Goal: Ask a question: Seek information or help from site administrators or community

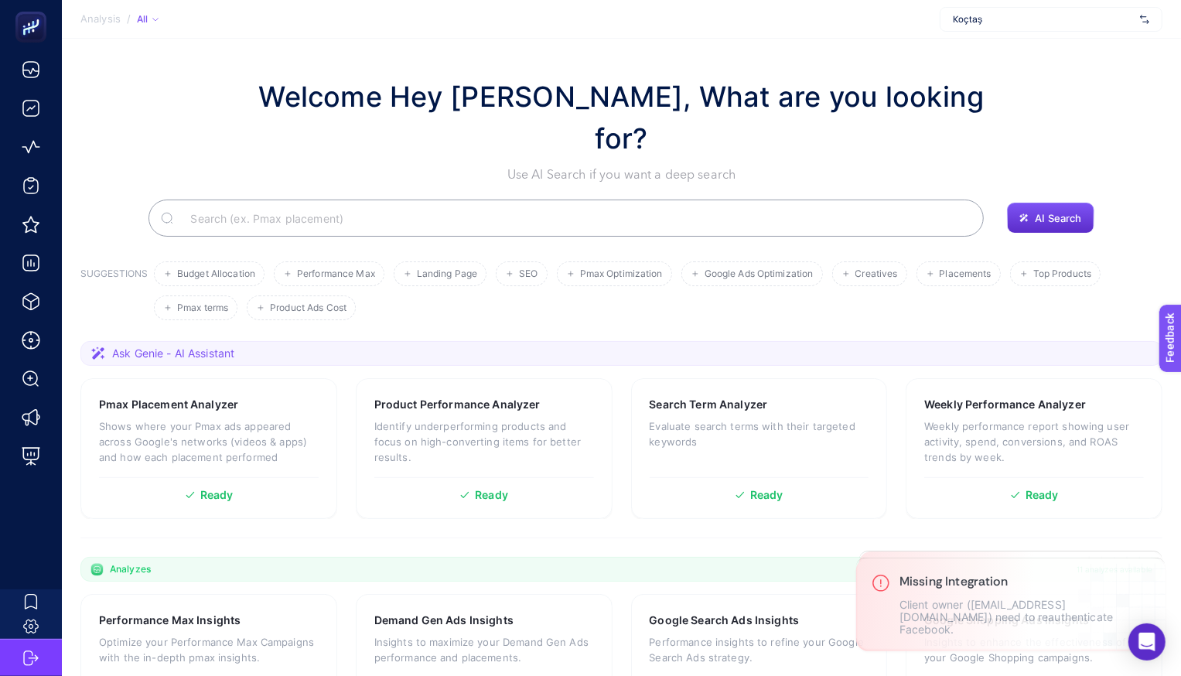
click at [1006, 17] on span "Koçtaş" at bounding box center [1043, 19] width 181 height 12
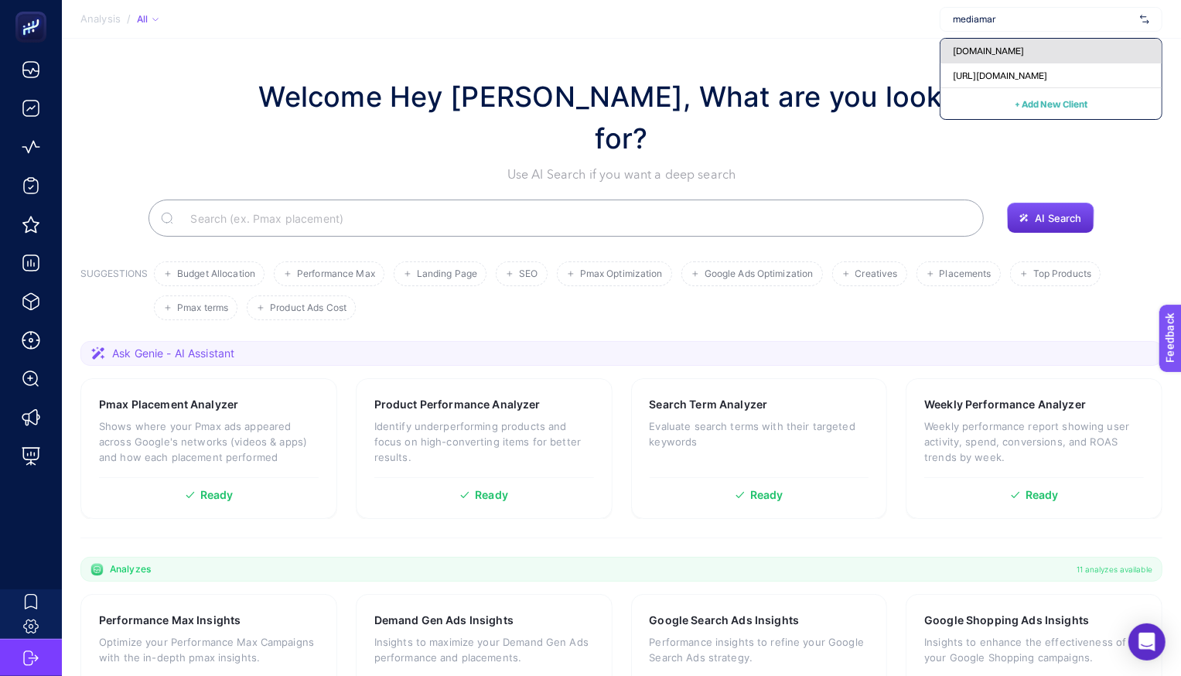
type input "mediamar"
click at [994, 43] on div "[DOMAIN_NAME]" at bounding box center [1050, 51] width 221 height 25
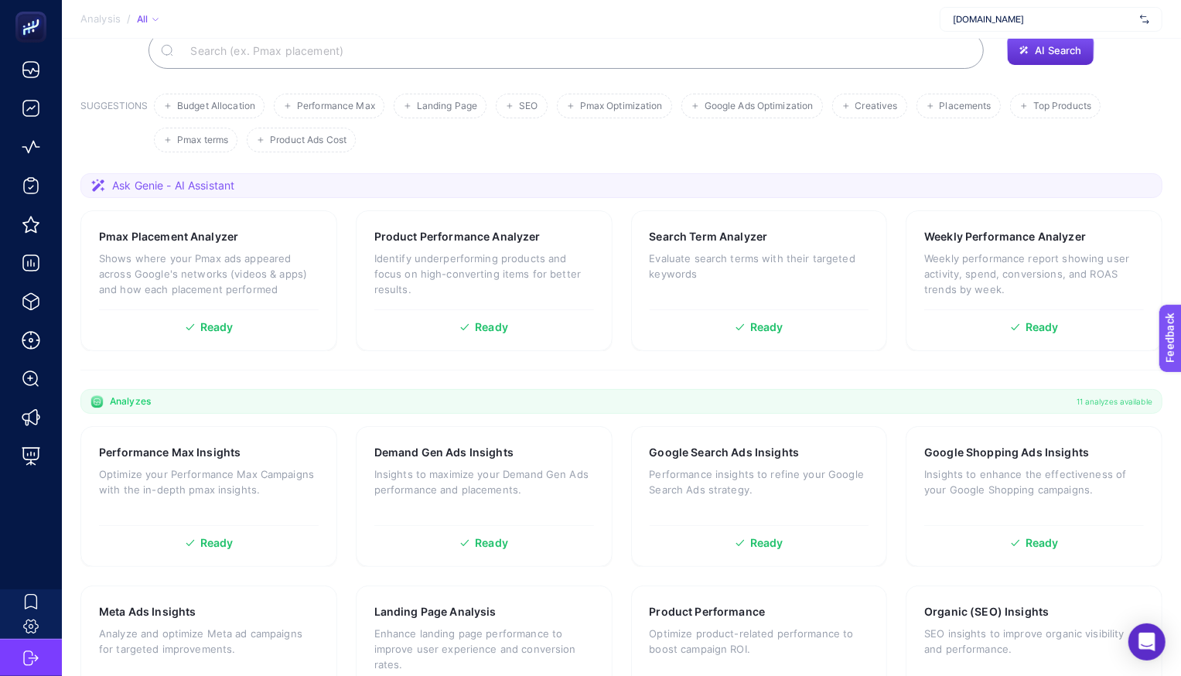
scroll to position [178, 0]
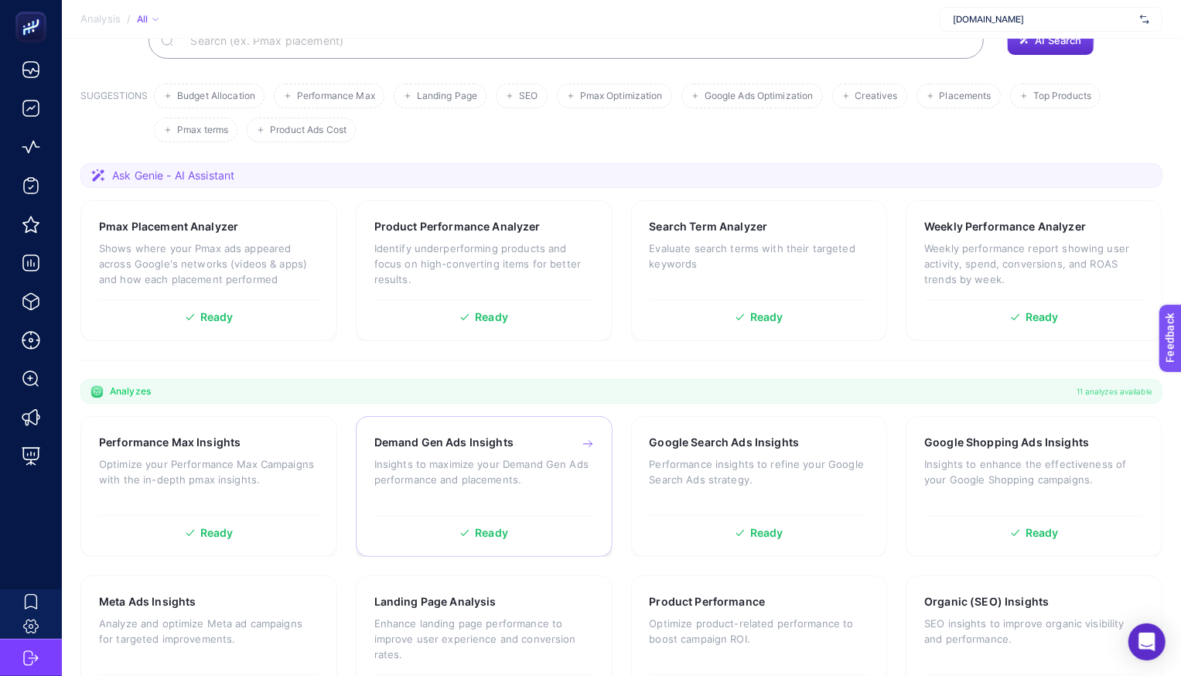
click at [469, 435] on h3 "Demand Gen Ads Insights" at bounding box center [443, 442] width 139 height 15
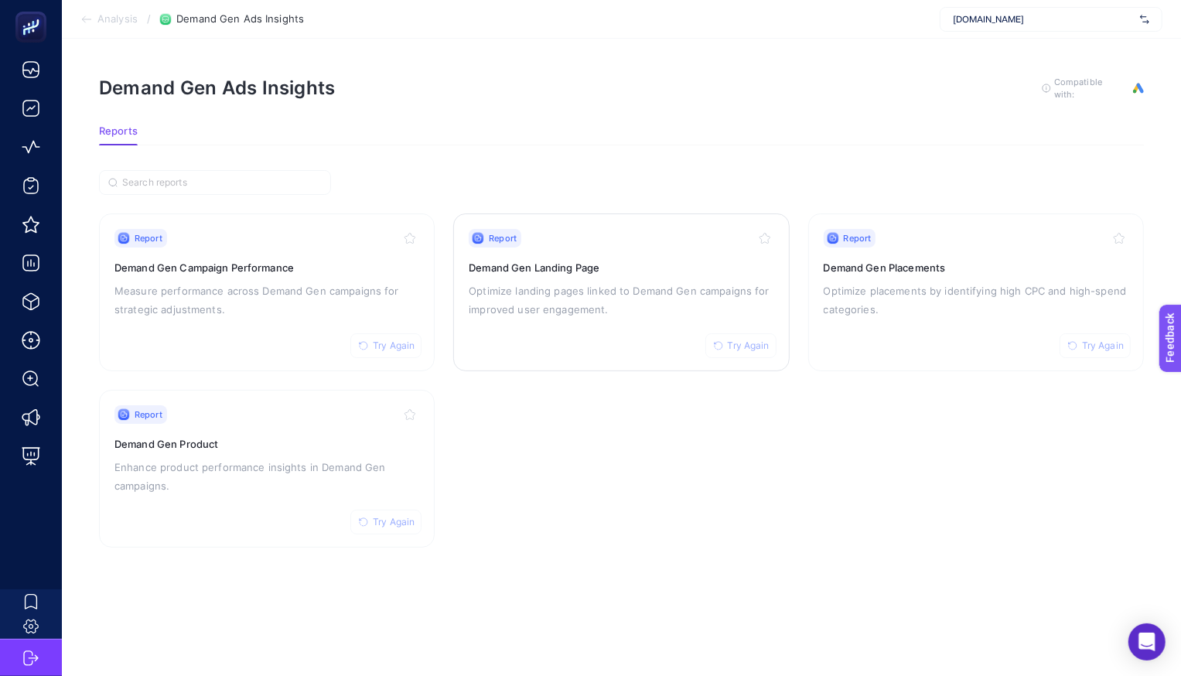
click at [552, 264] on h3 "Demand Gen Landing Page" at bounding box center [621, 267] width 305 height 15
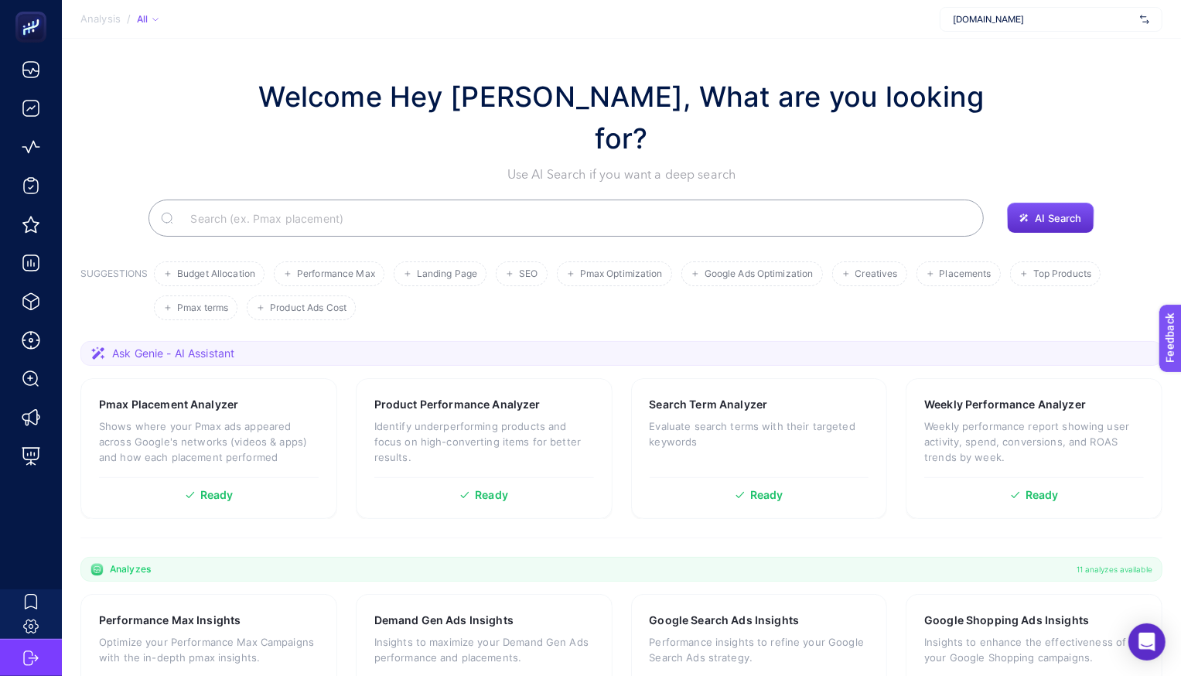
click at [254, 196] on input "Search" at bounding box center [574, 217] width 793 height 43
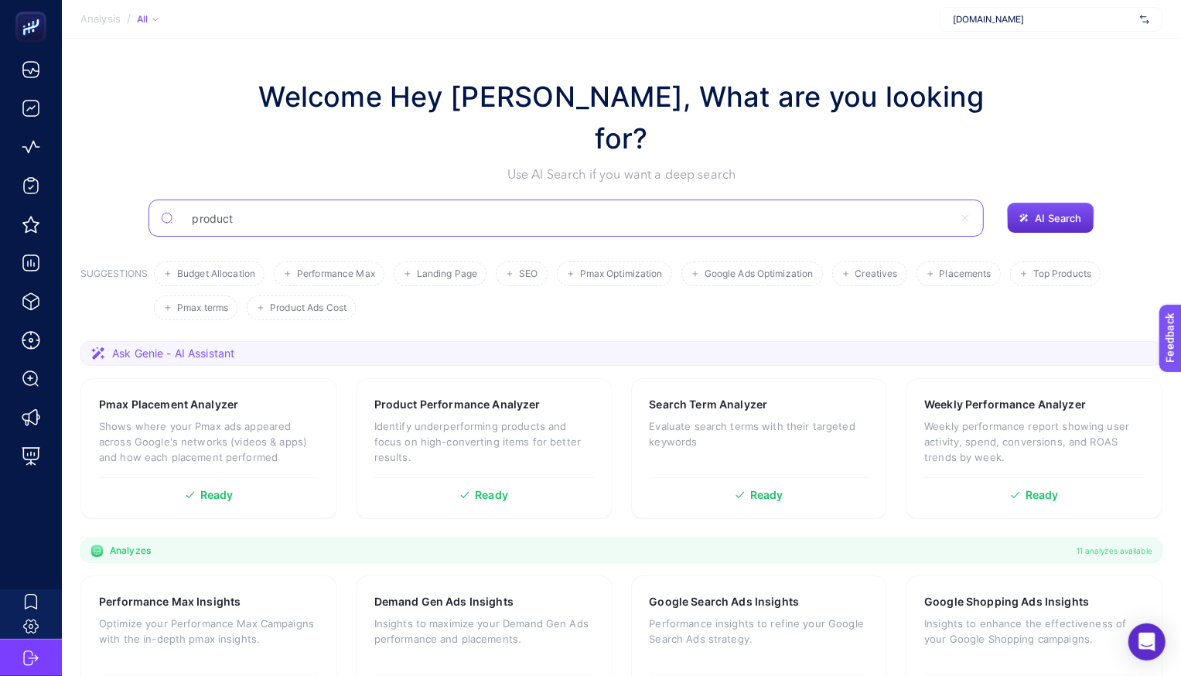
type input "product"
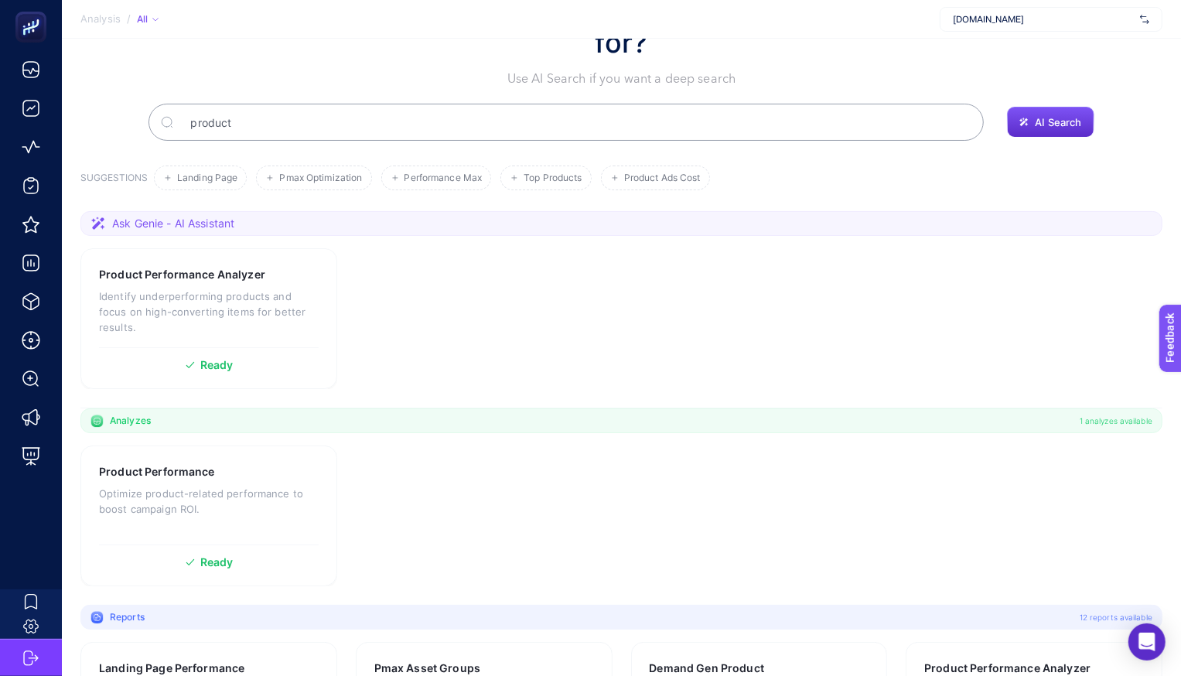
scroll to position [97, 0]
click at [172, 484] on p "Optimize product-related performance to boost campaign ROI." at bounding box center [209, 499] width 220 height 31
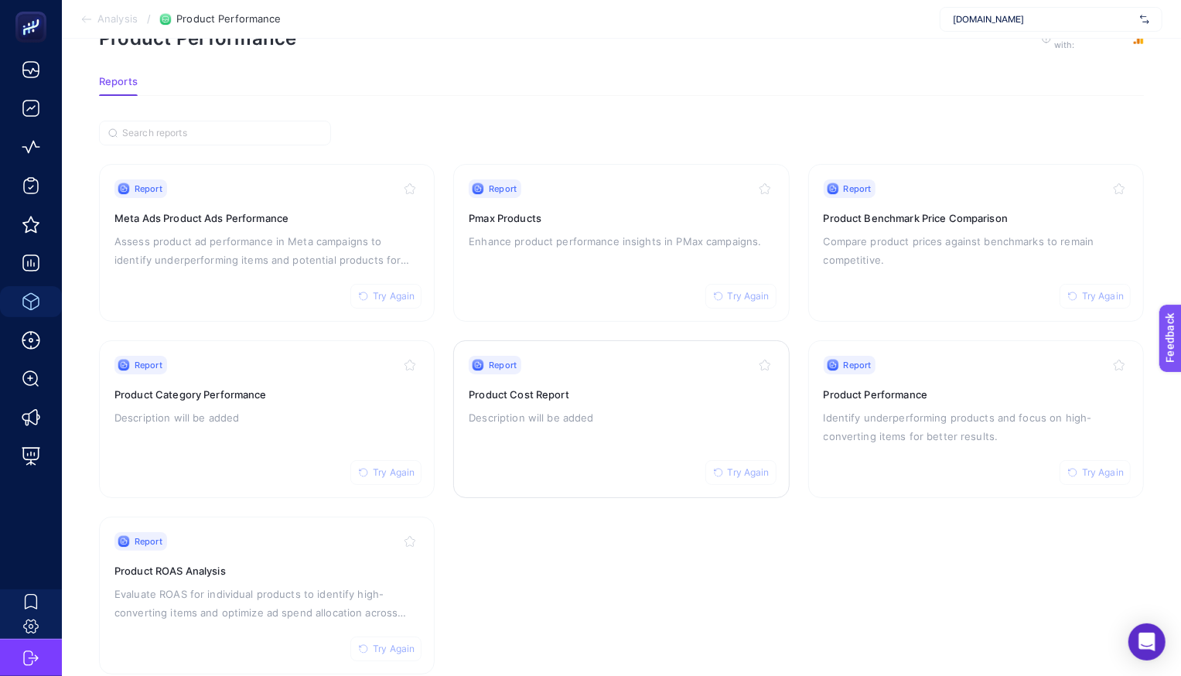
scroll to position [48, 0]
click at [590, 228] on div "Report Try Again Pmax Products Enhance product performance insights in PMax cam…" at bounding box center [621, 244] width 305 height 127
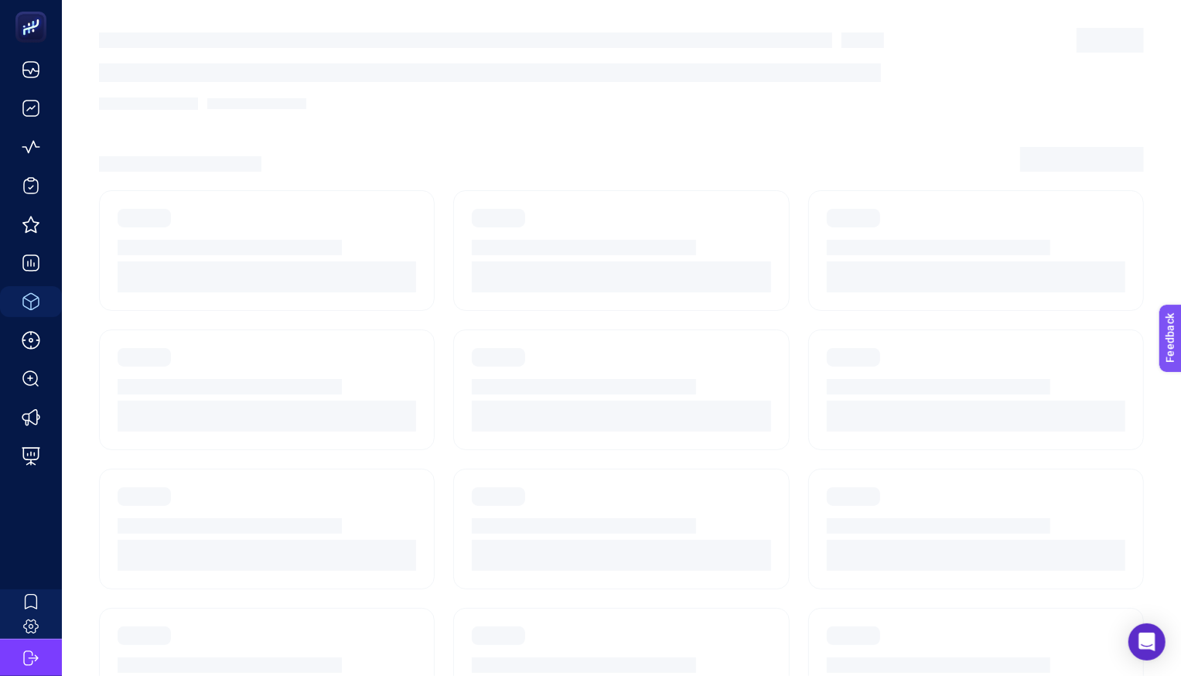
scroll to position [48, 0]
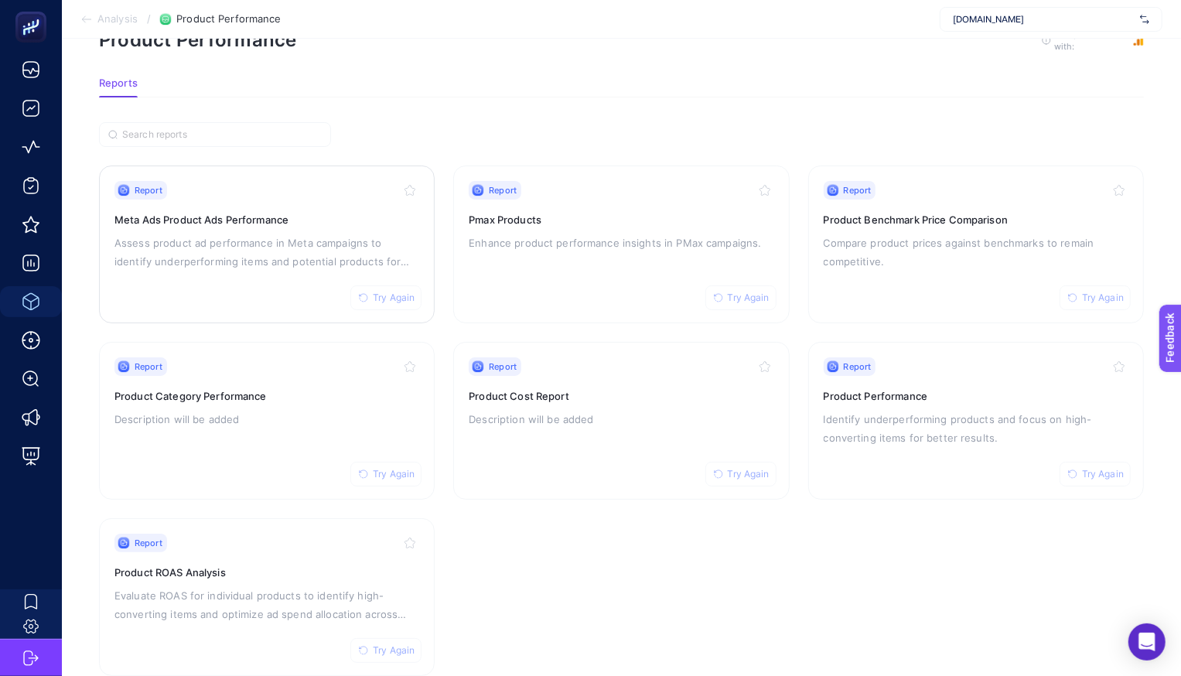
click at [268, 226] on div "Report Try Again Meta Ads Product Ads Performance Assess product ad performance…" at bounding box center [266, 244] width 305 height 127
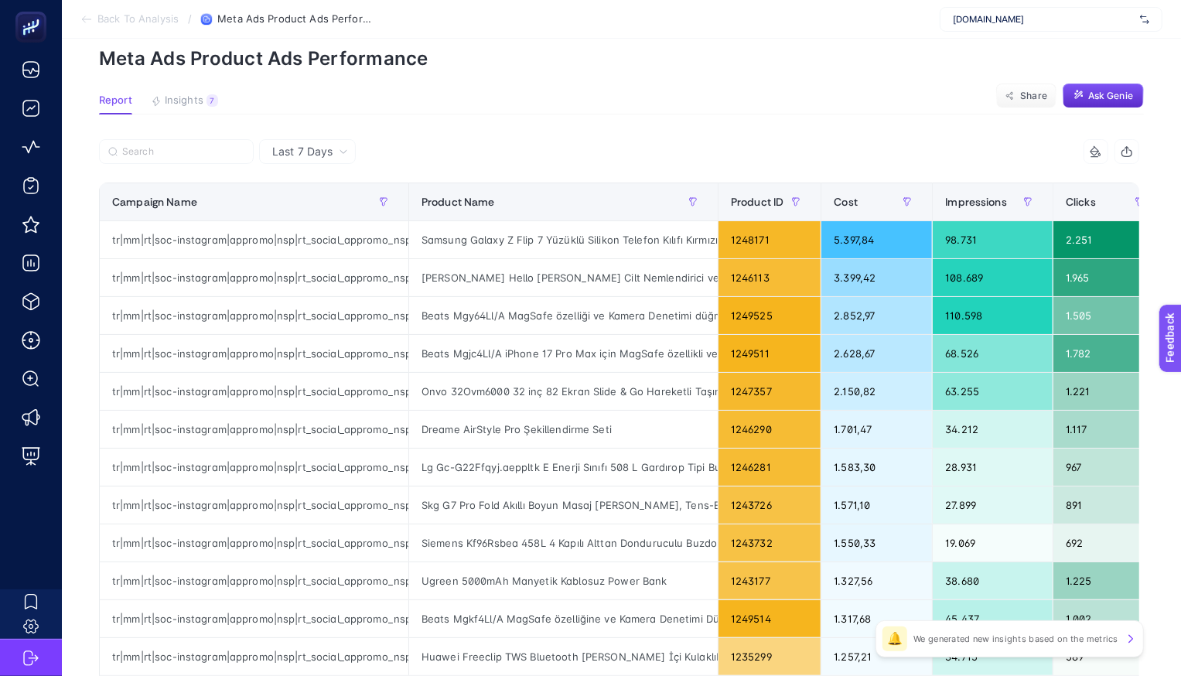
scroll to position [68, 0]
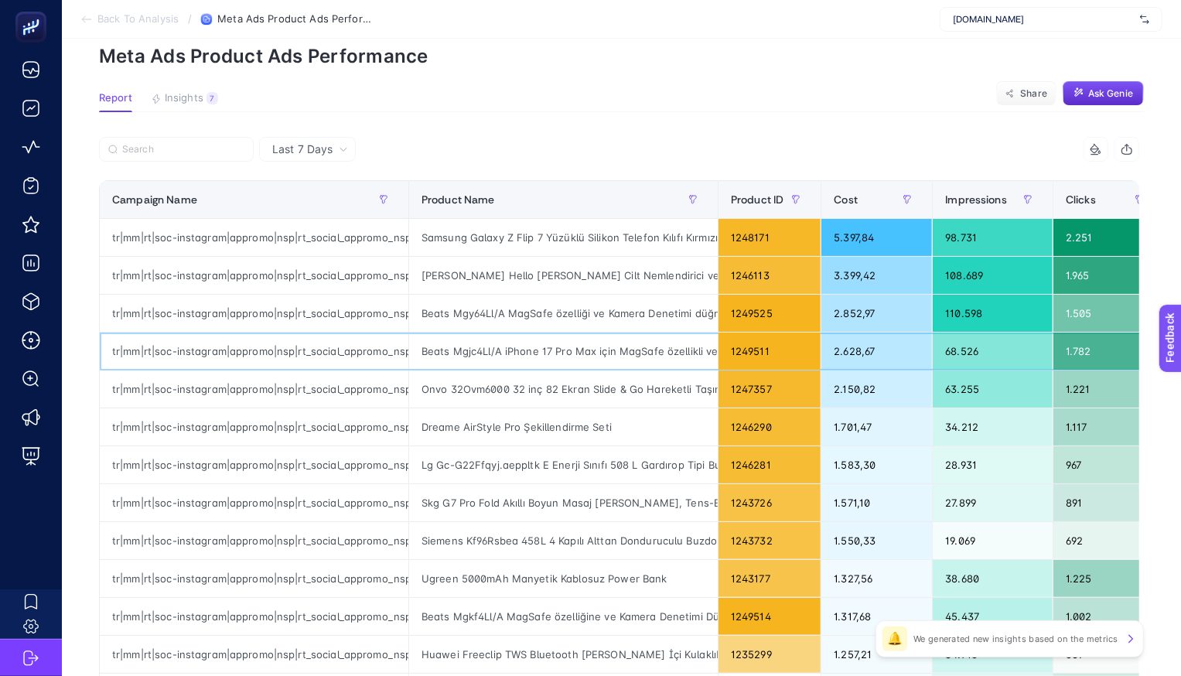
click at [519, 350] on div "Beats Mgjc4Ll/A iPhone 17 Pro Max için MagSafe özellikli ve Kamera Denetimi düğ…" at bounding box center [563, 350] width 309 height 37
copy tr "Beats Mgjc4Ll/A iPhone 17 Pro Max için MagSafe özellikli ve Kamera Denetimi düğ…"
drag, startPoint x: 831, startPoint y: 354, endPoint x: 925, endPoint y: 354, distance: 93.6
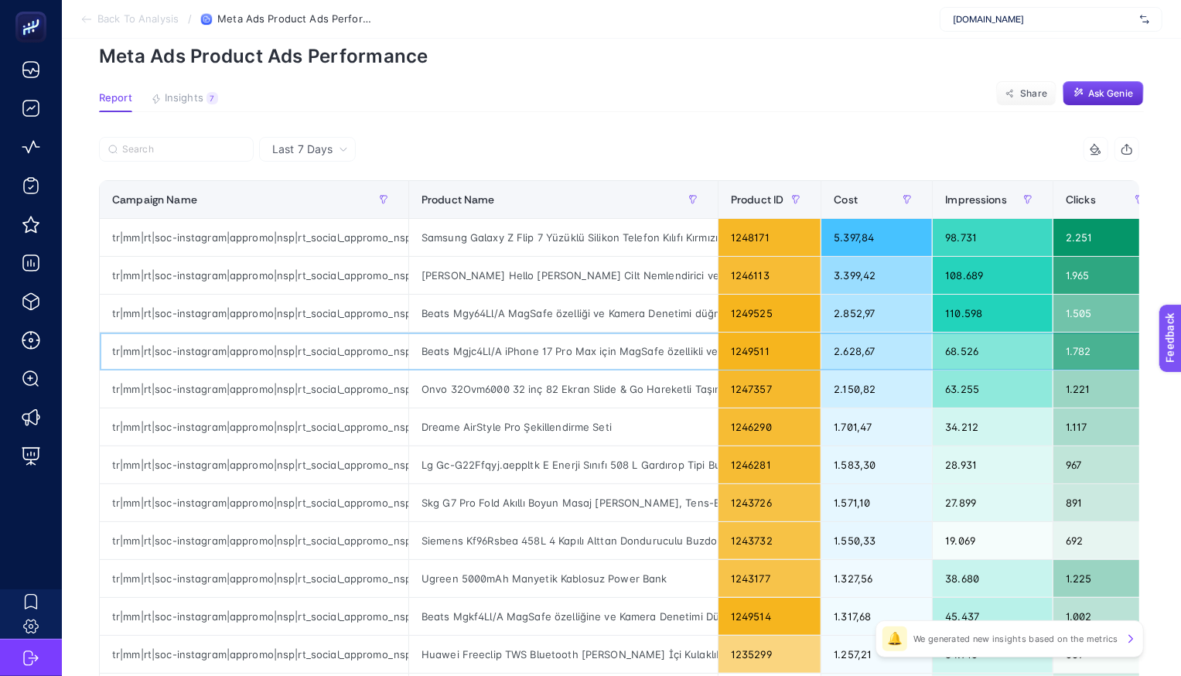
click at [879, 354] on div "2.628,67" at bounding box center [876, 350] width 111 height 37
click at [1020, 346] on div "68.526" at bounding box center [993, 350] width 120 height 37
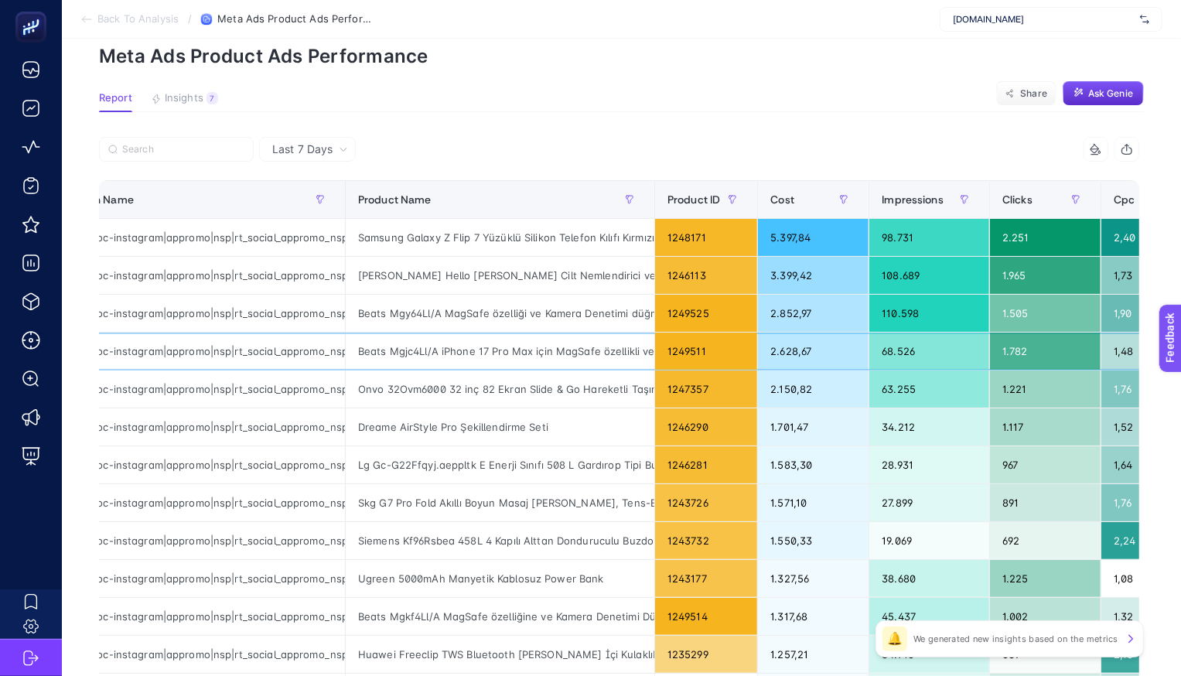
scroll to position [0, 85]
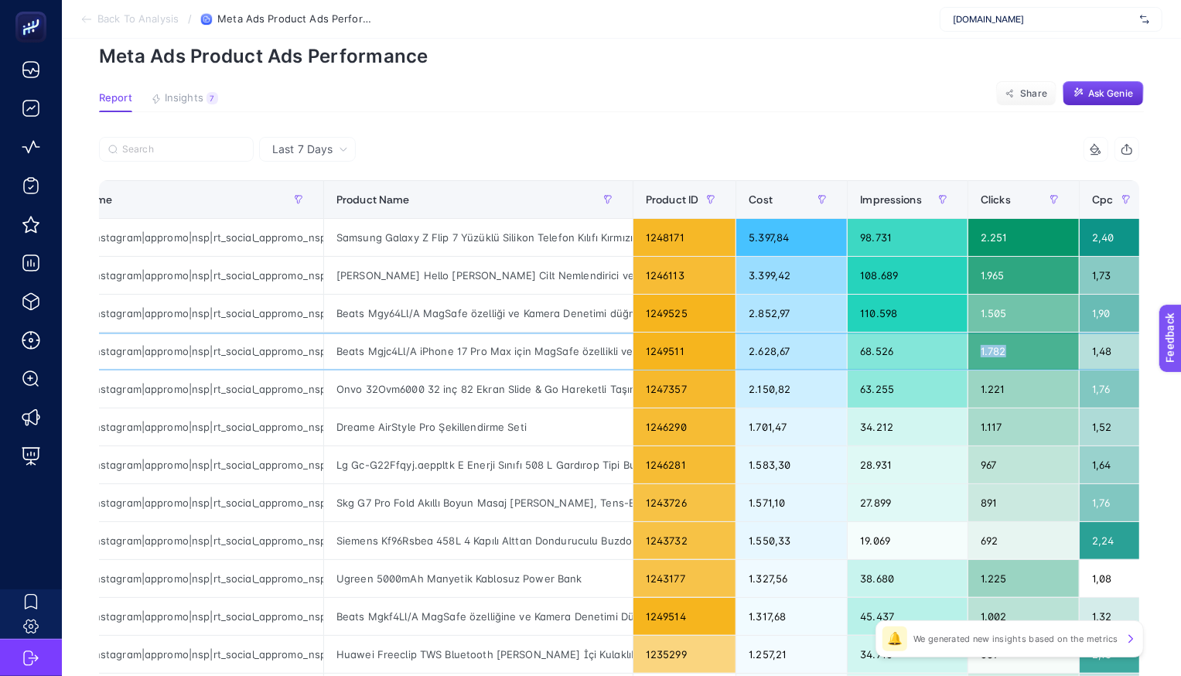
drag, startPoint x: 987, startPoint y: 351, endPoint x: 1048, endPoint y: 351, distance: 60.3
click at [1048, 351] on div "1.782" at bounding box center [1023, 350] width 111 height 37
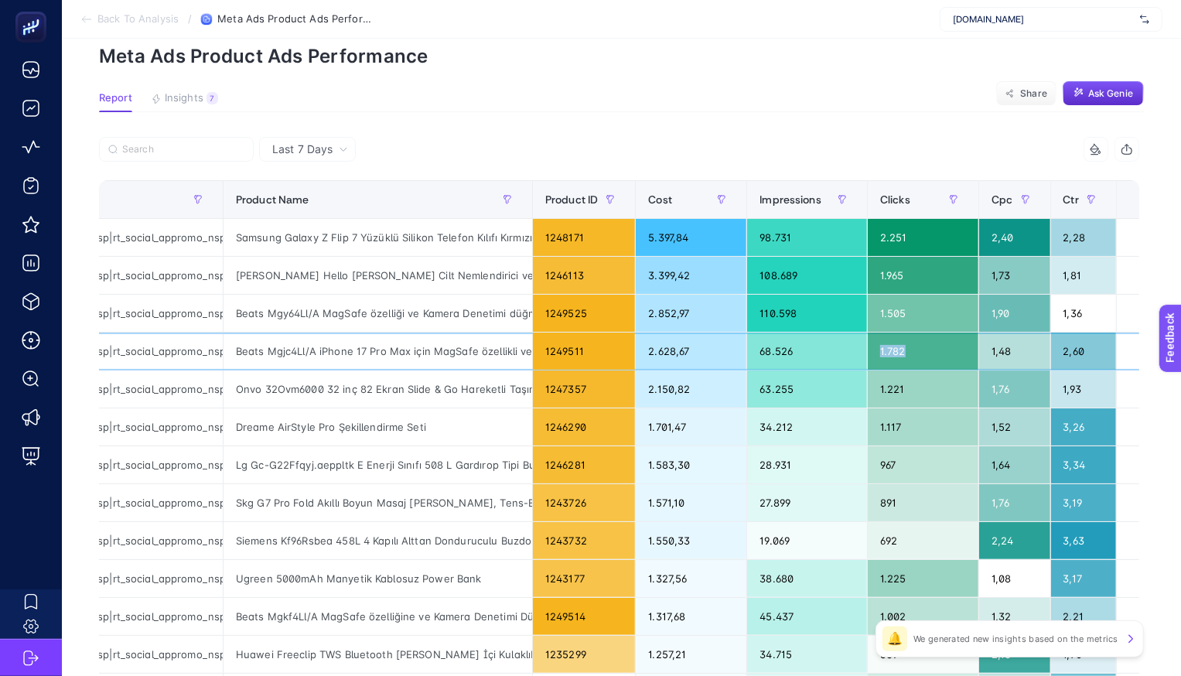
scroll to position [0, 169]
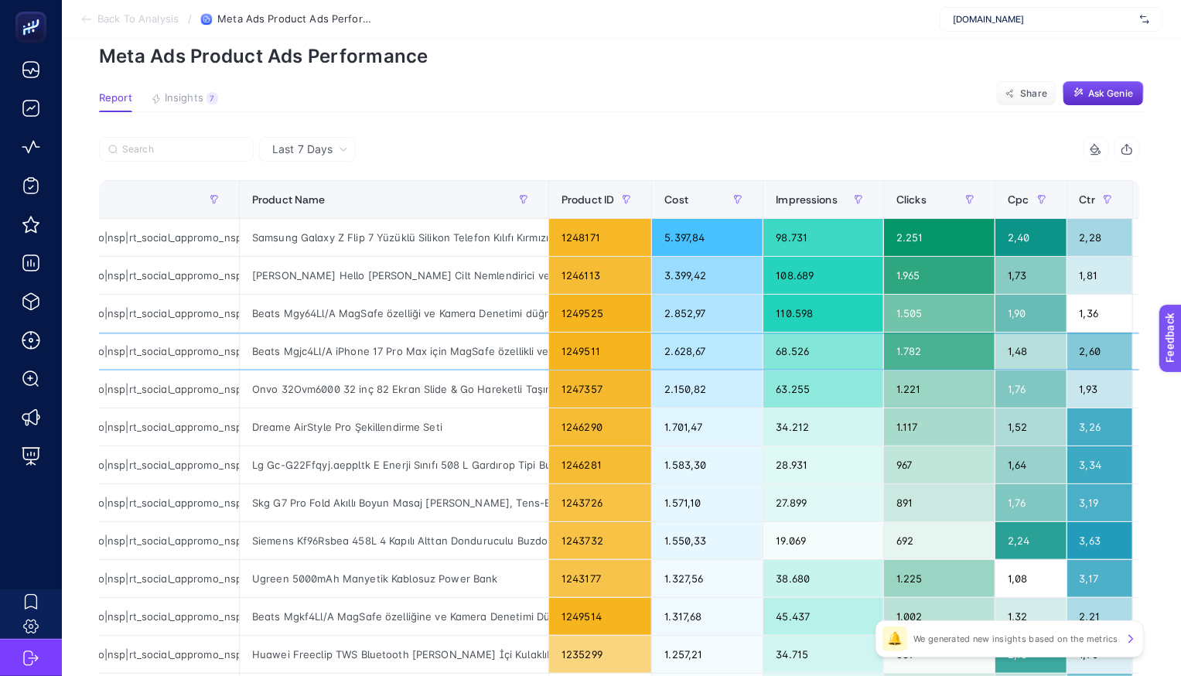
click at [934, 349] on div "1.782" at bounding box center [939, 350] width 111 height 37
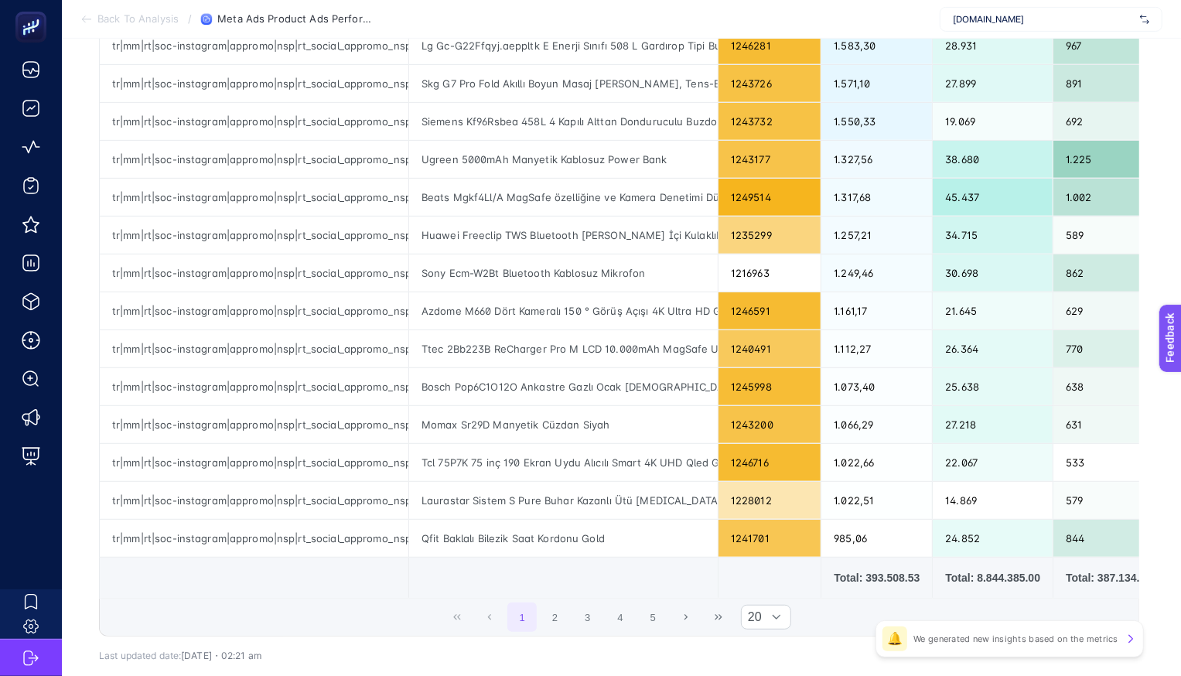
scroll to position [495, 0]
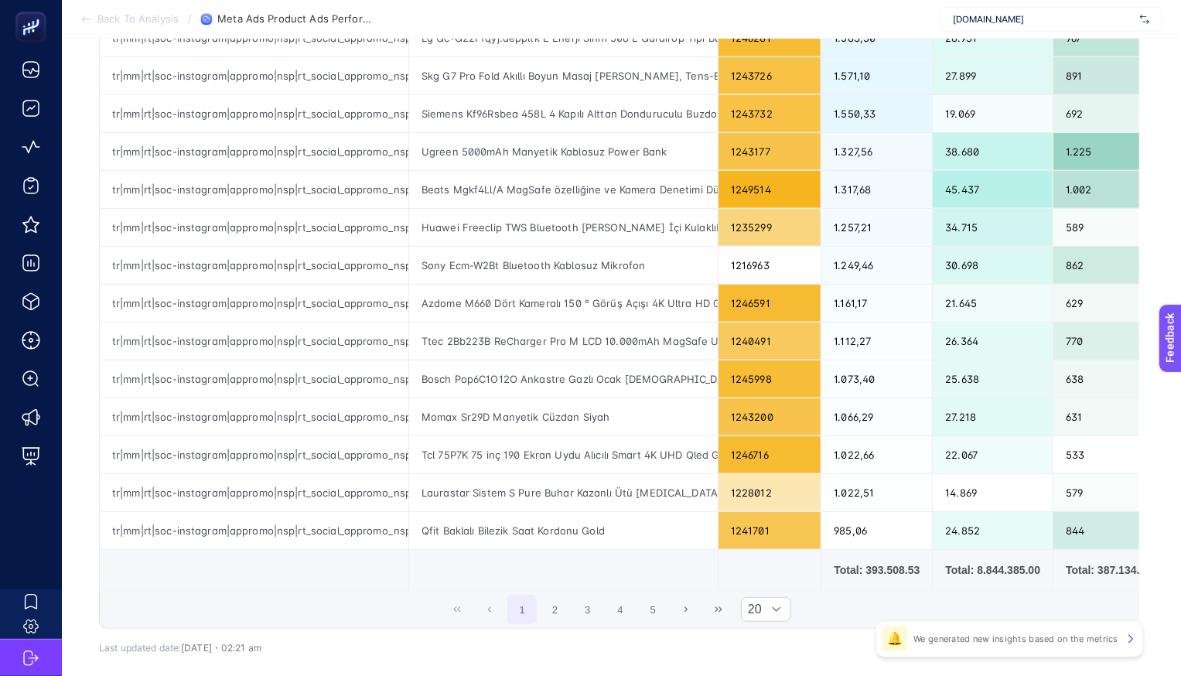
drag, startPoint x: 983, startPoint y: 575, endPoint x: 1001, endPoint y: 570, distance: 18.6
click at [997, 570] on div "Total: 8.844.385.00" at bounding box center [992, 569] width 95 height 15
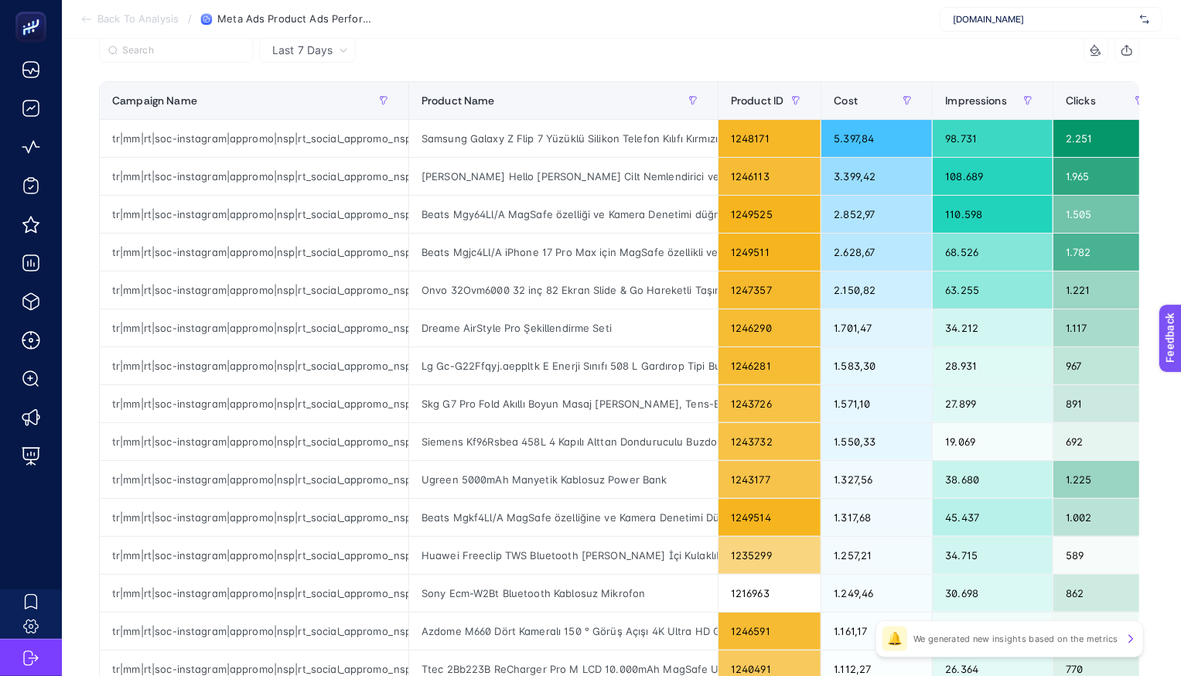
scroll to position [569, 0]
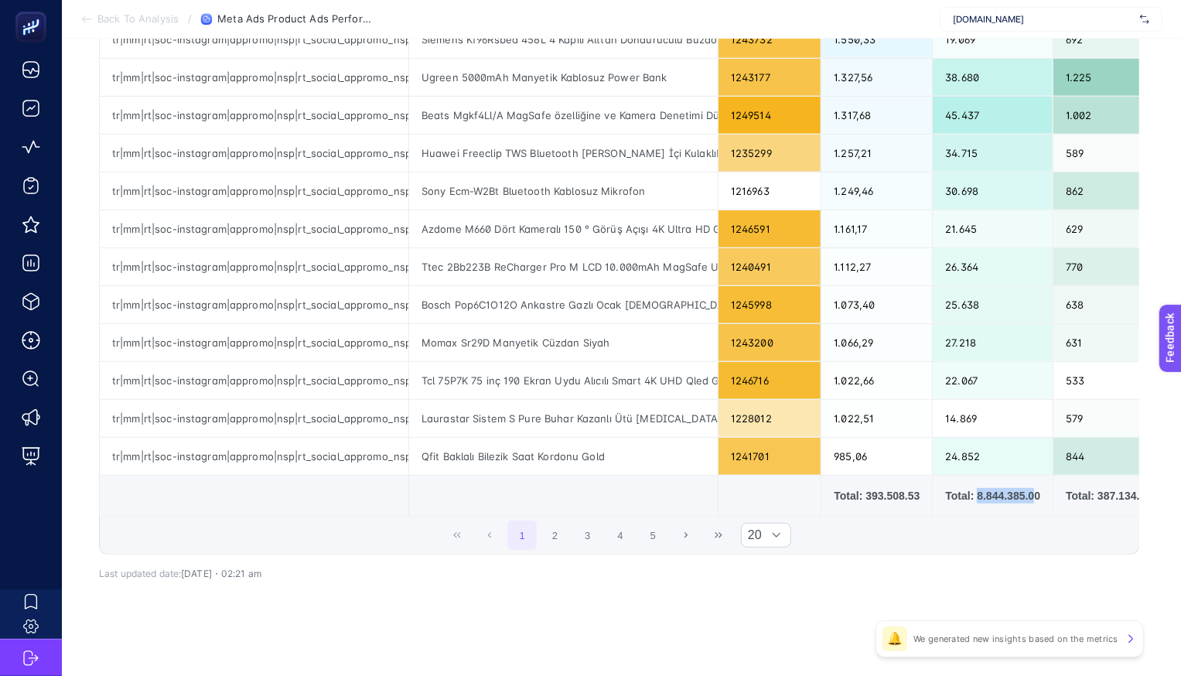
drag, startPoint x: 985, startPoint y: 494, endPoint x: 1052, endPoint y: 495, distance: 66.5
click at [1040, 495] on div "Total: 8.844.385.00" at bounding box center [992, 495] width 95 height 15
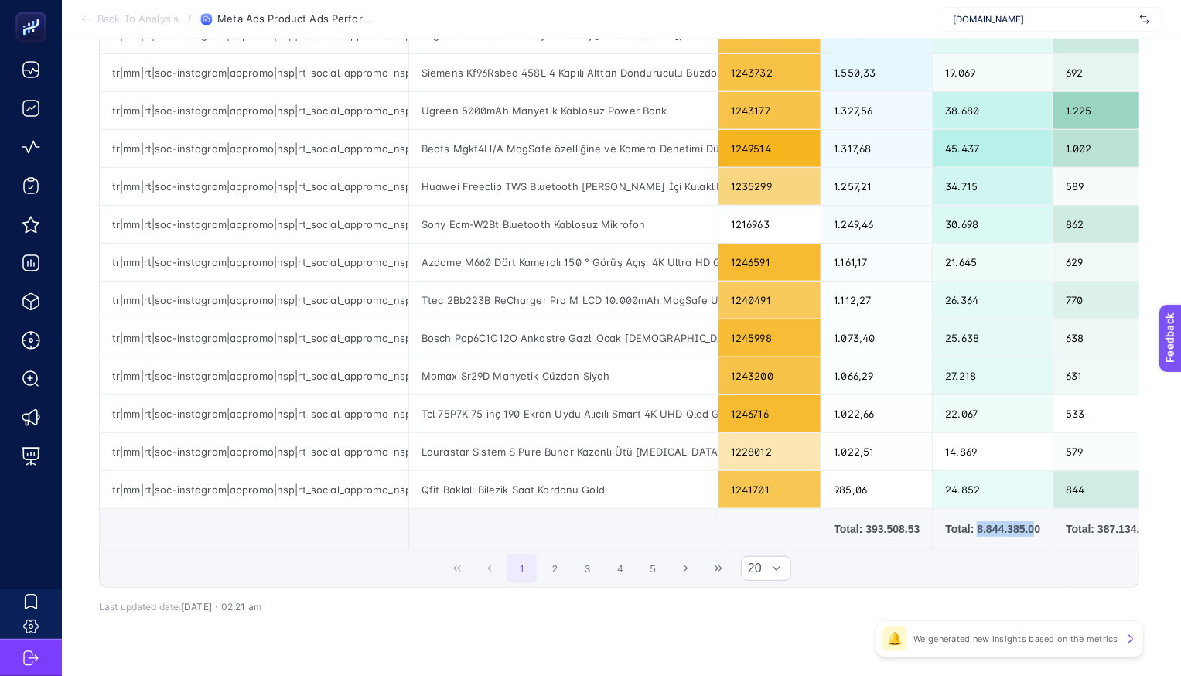
scroll to position [552, 0]
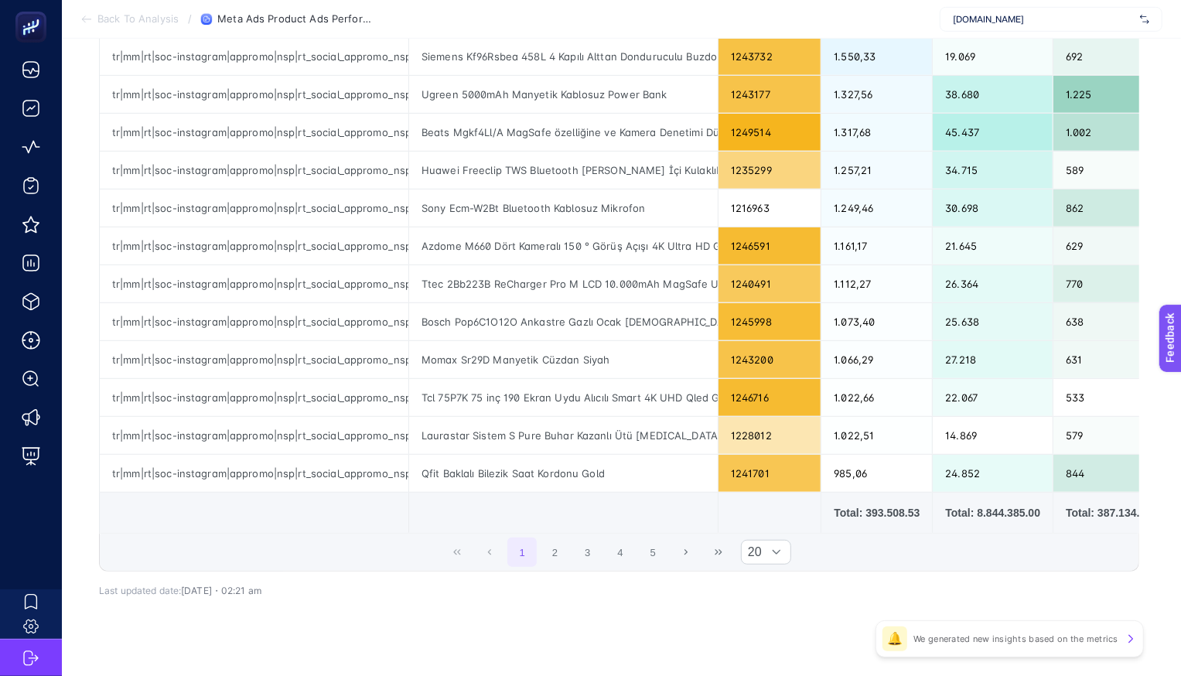
click at [971, 515] on div "Total: 8.844.385.00" at bounding box center [992, 512] width 95 height 15
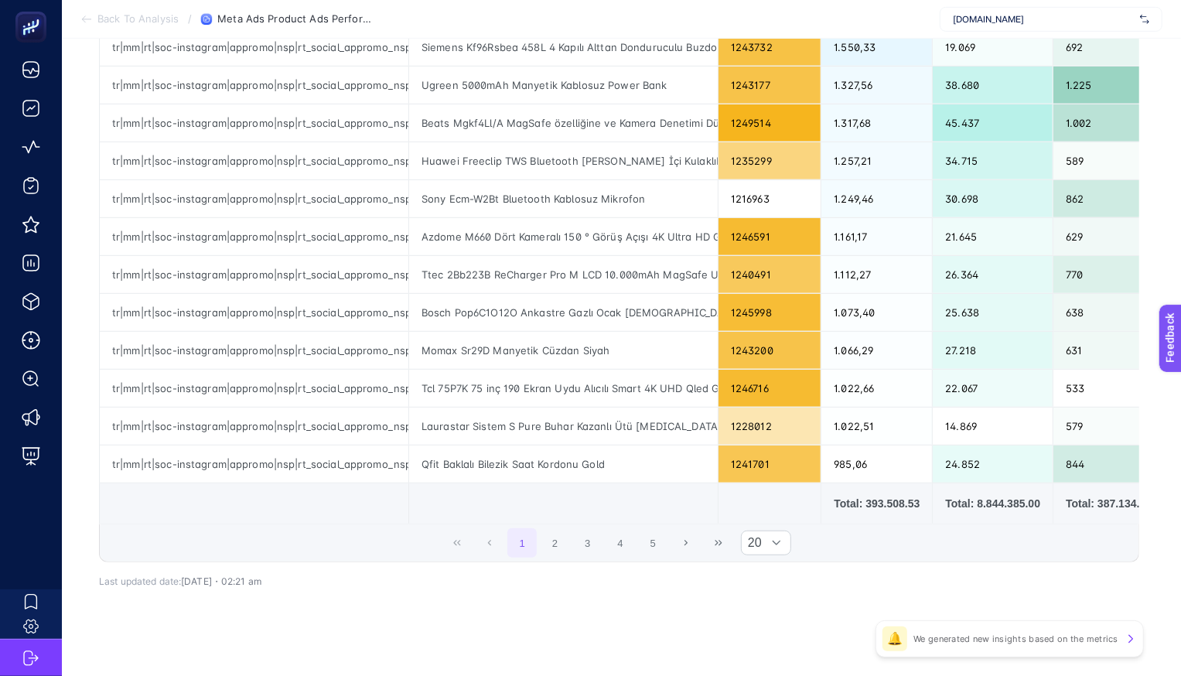
scroll to position [569, 0]
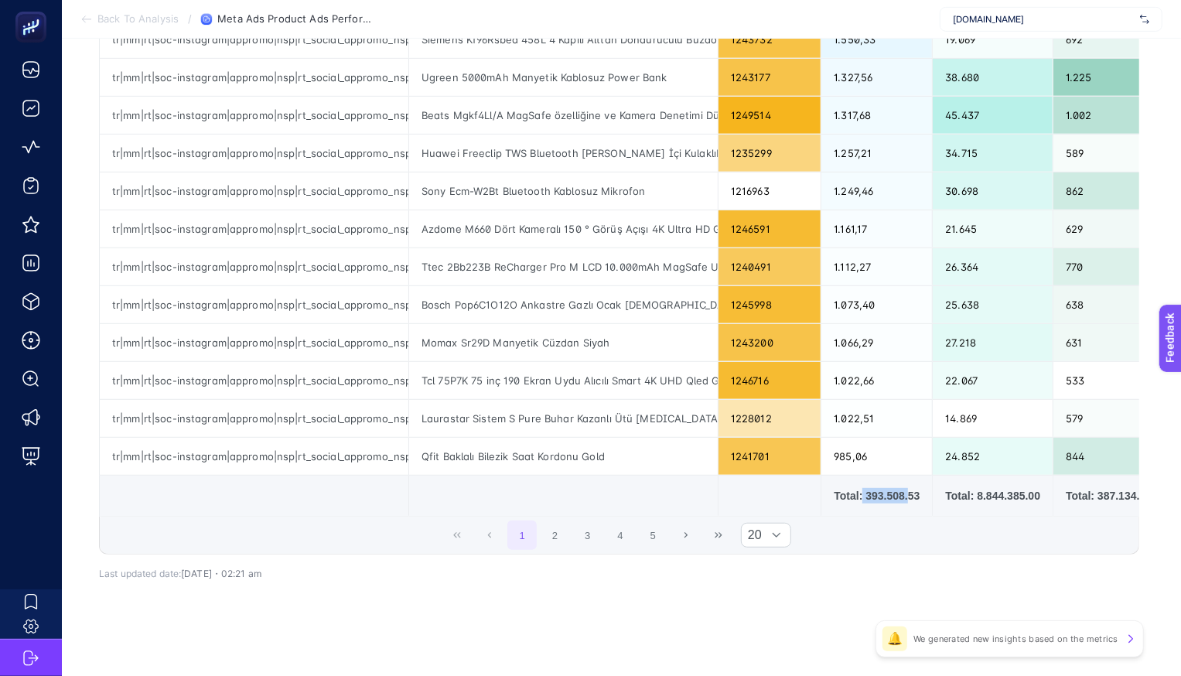
drag, startPoint x: 862, startPoint y: 493, endPoint x: 915, endPoint y: 492, distance: 53.4
click at [915, 492] on div "Total: 393.508.53" at bounding box center [877, 495] width 86 height 15
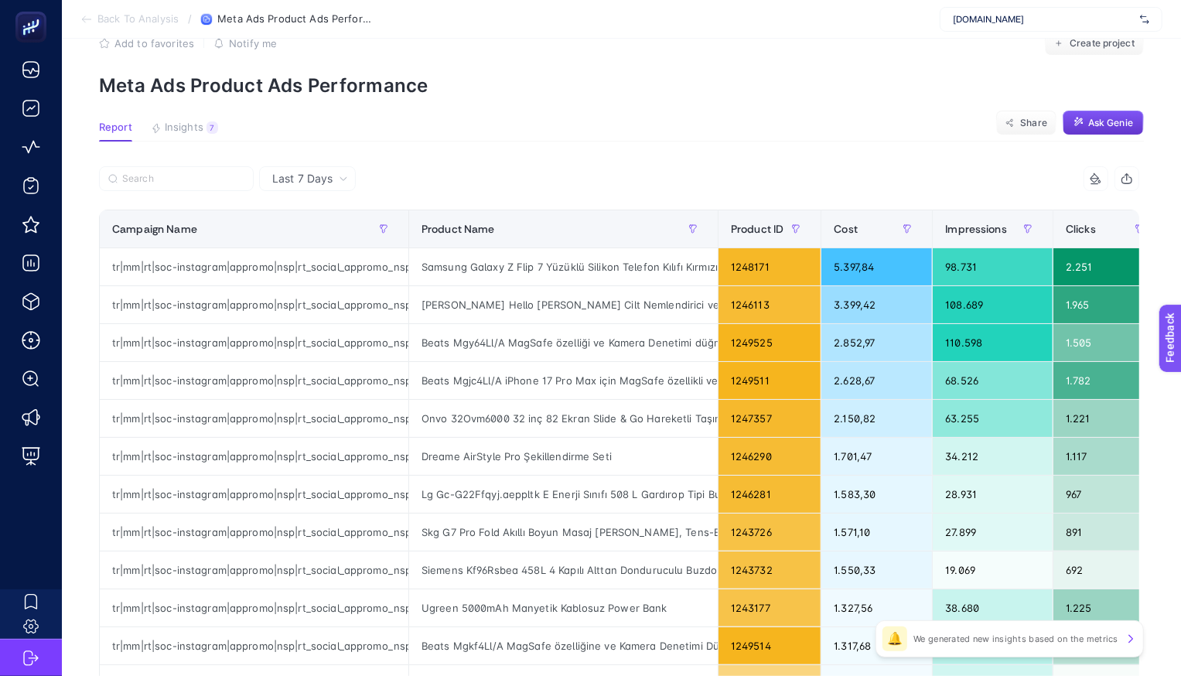
scroll to position [34, 0]
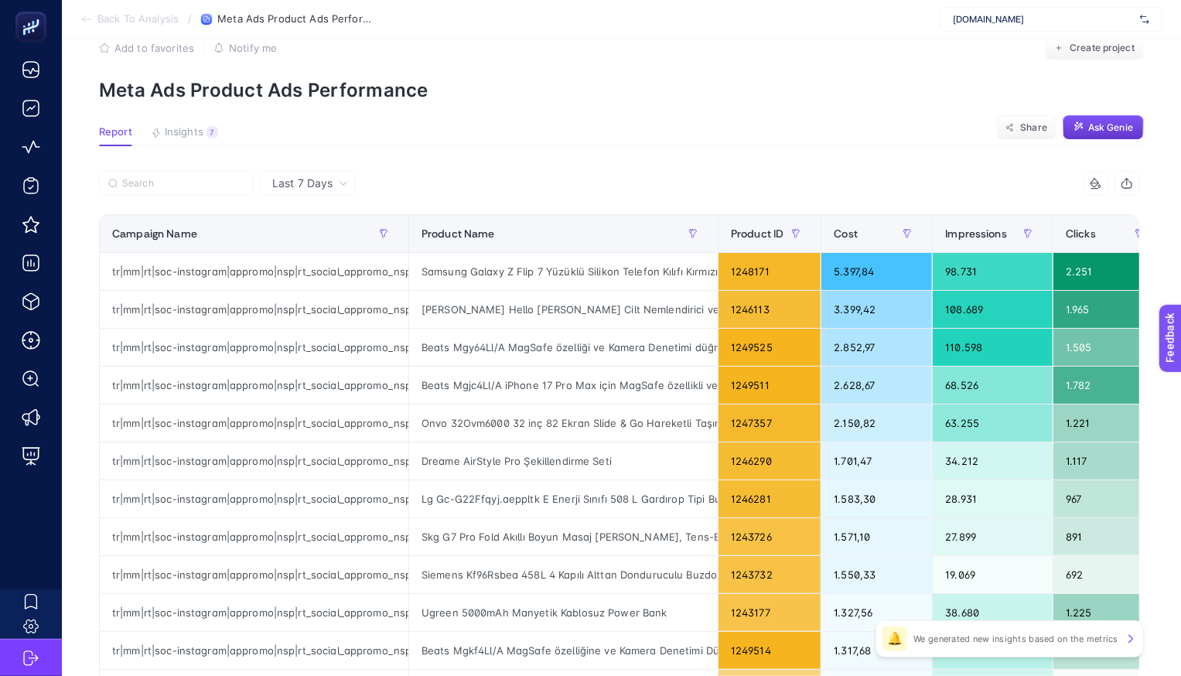
click at [1095, 126] on span "Ask Genie" at bounding box center [1110, 127] width 45 height 12
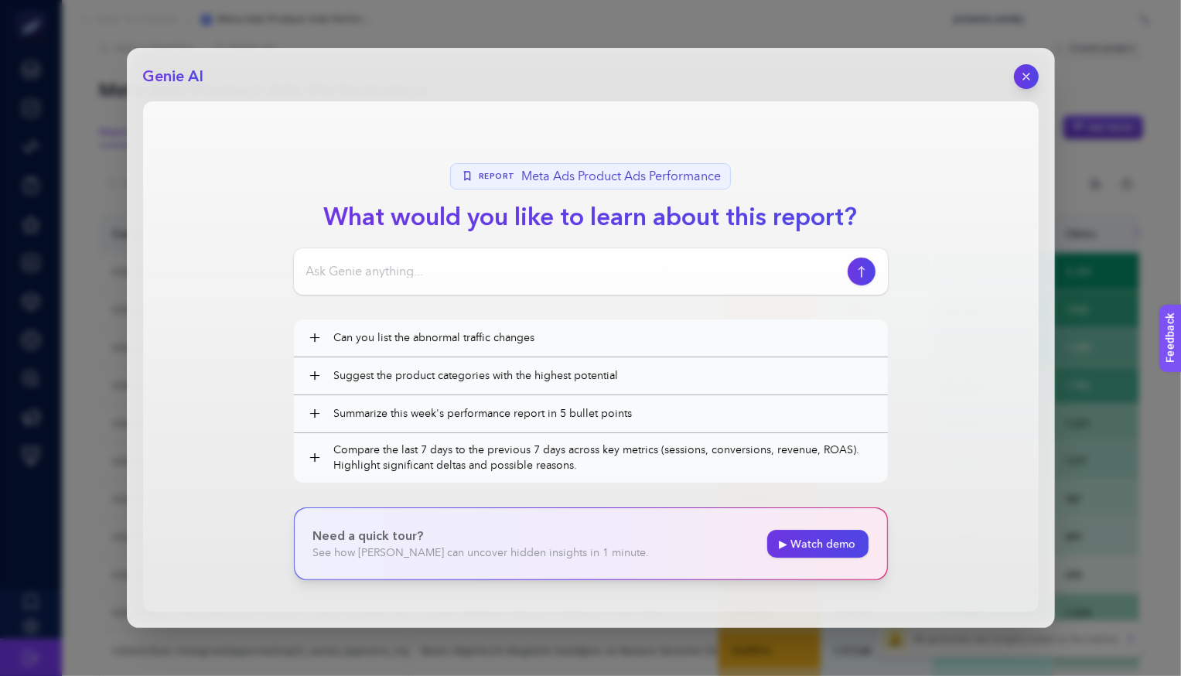
click at [515, 268] on input at bounding box center [573, 271] width 535 height 19
type input "bu tabloda en cok satılan ürünü bulabilri misin"
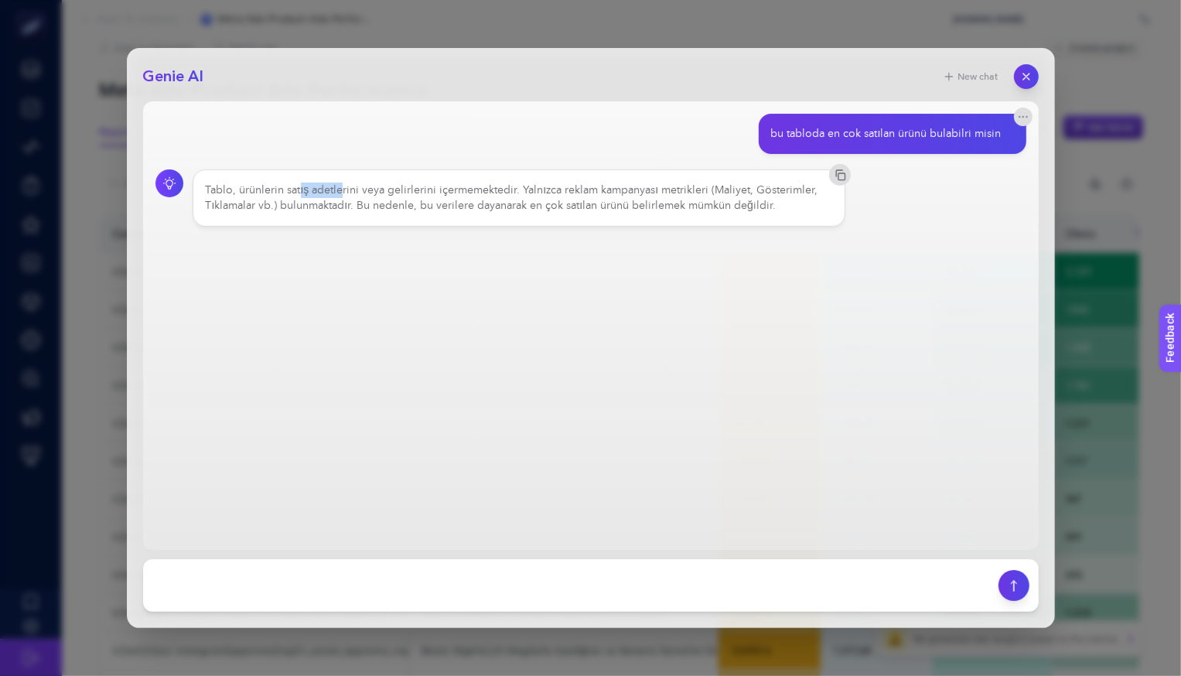
drag, startPoint x: 298, startPoint y: 192, endPoint x: 361, endPoint y: 192, distance: 63.4
click at [361, 192] on div "Tablo, ürünlerin satış adetlerini veya gelirlerini içermemektedir. Yalnızca rek…" at bounding box center [519, 197] width 627 height 31
click at [677, 223] on div "Tablo, ürünlerin satış adetlerini veya gelirlerini içermemektedir. Yalnızca rek…" at bounding box center [519, 197] width 653 height 57
click at [398, 583] on textarea at bounding box center [570, 585] width 837 height 34
type textarea "costu en yüksek ürün hangisi"
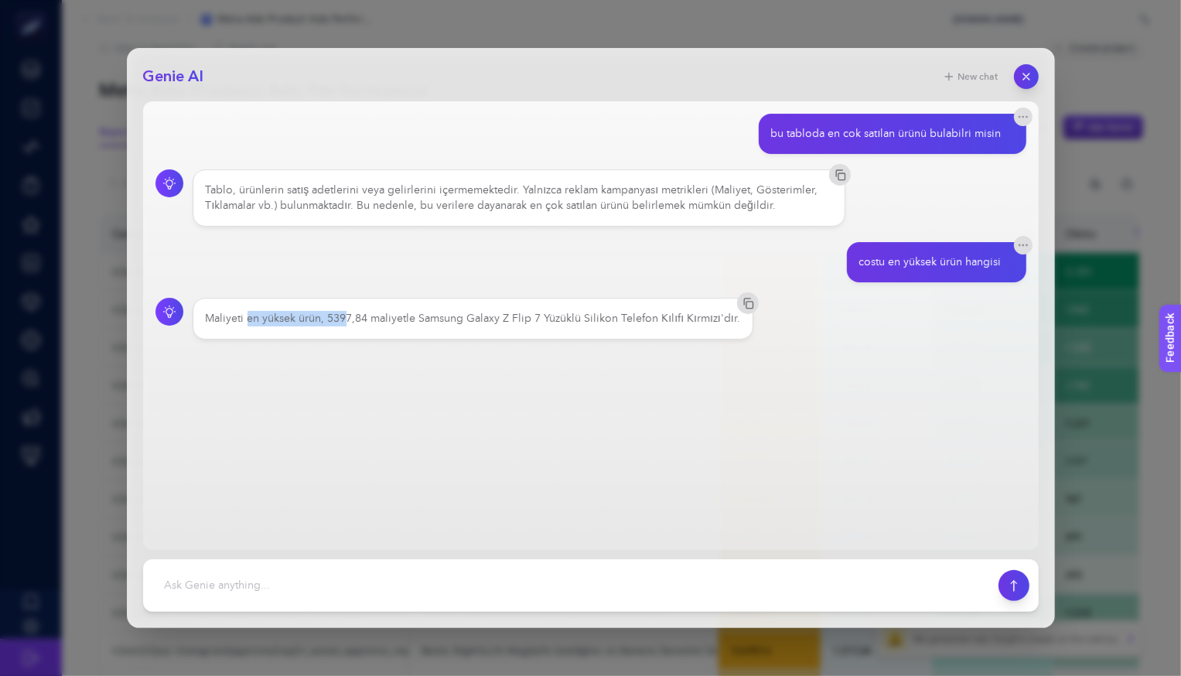
drag, startPoint x: 248, startPoint y: 318, endPoint x: 367, endPoint y: 318, distance: 119.1
click at [363, 318] on div "Maliyeti en yüksek ürün, 5397,84 maliyetle Samsung Galaxy Z Flip 7 Yüzüklü Sili…" at bounding box center [473, 318] width 534 height 15
click at [430, 313] on div "Maliyeti en yüksek ürün, 5397,84 maliyetle Samsung Galaxy Z Flip 7 Yüzüklü Sili…" at bounding box center [473, 318] width 534 height 15
drag, startPoint x: 328, startPoint y: 319, endPoint x: 356, endPoint y: 319, distance: 27.8
click at [353, 319] on div "Maliyeti en yüksek ürün, 5397,84 maliyetle Samsung Galaxy Z Flip 7 Yüzüklü Sili…" at bounding box center [473, 318] width 534 height 15
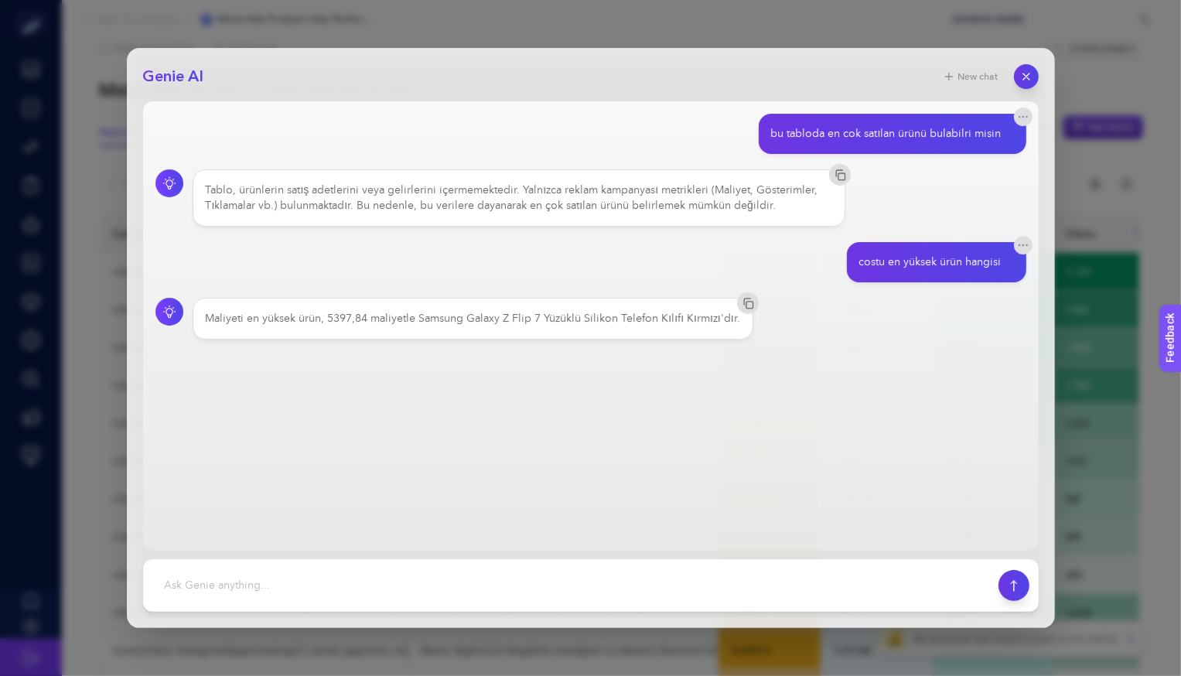
click at [393, 318] on div "Maliyeti en yüksek ürün, 5397,84 maliyetle Samsung Galaxy Z Flip 7 Yüzüklü Sili…" at bounding box center [473, 318] width 534 height 15
drag, startPoint x: 417, startPoint y: 318, endPoint x: 550, endPoint y: 319, distance: 133.0
click at [550, 319] on div "Maliyeti en yüksek ürün, 5397,84 maliyetle Samsung Galaxy Z Flip 7 Yüzüklü Sili…" at bounding box center [473, 318] width 534 height 15
click at [651, 317] on div "Maliyeti en yüksek ürün, 5397,84 maliyetle Samsung Galaxy Z Flip 7 Yüzüklü Sili…" at bounding box center [473, 318] width 534 height 15
drag, startPoint x: 683, startPoint y: 319, endPoint x: 698, endPoint y: 319, distance: 15.5
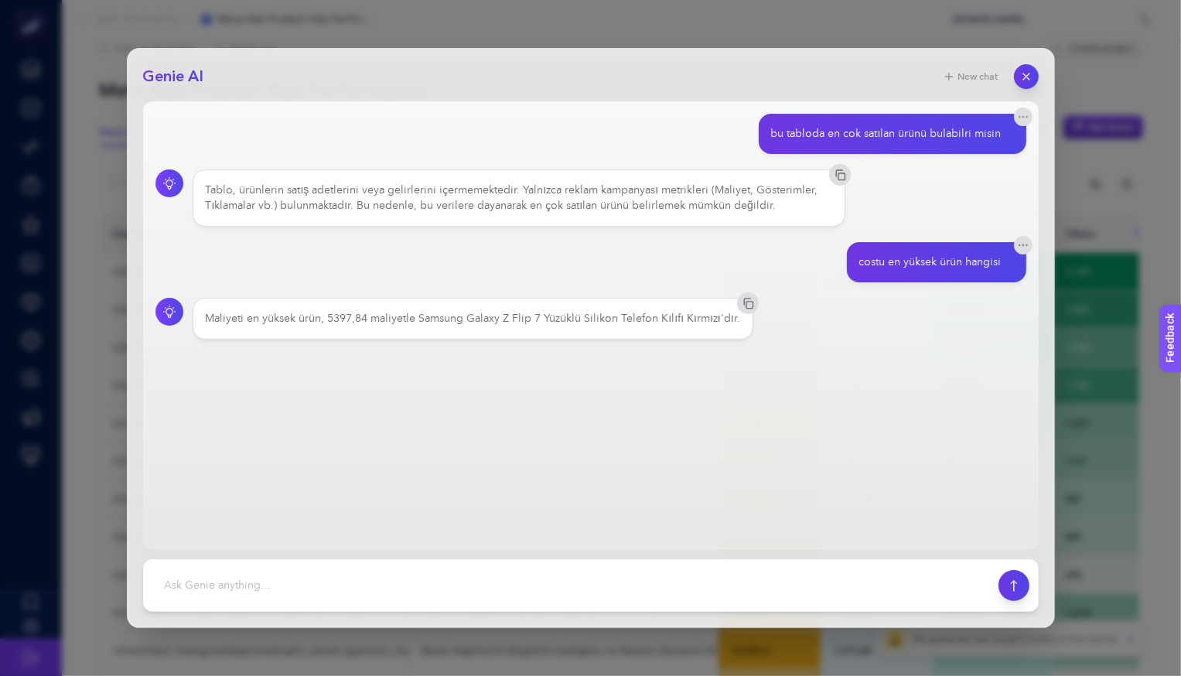
click at [692, 319] on div "Maliyeti en yüksek ürün, 5397,84 maliyetle Samsung Galaxy Z Flip 7 Yüzüklü Sili…" at bounding box center [473, 318] width 534 height 15
click at [1024, 73] on icon "button" at bounding box center [1025, 76] width 13 height 13
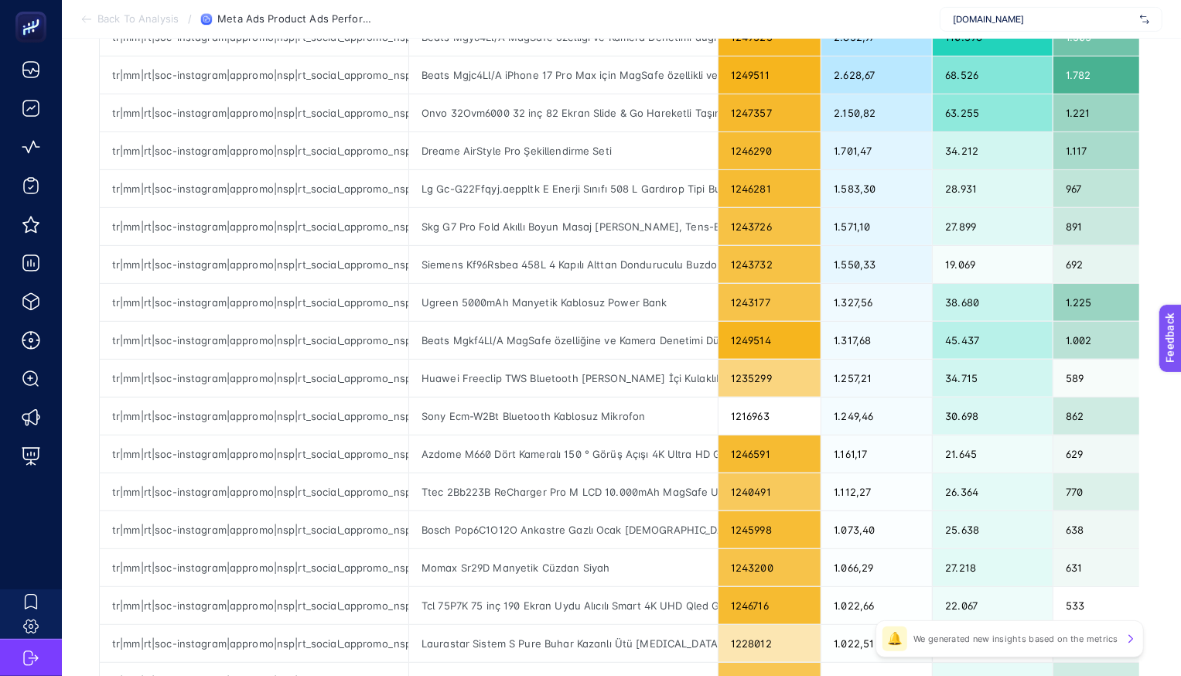
scroll to position [0, 0]
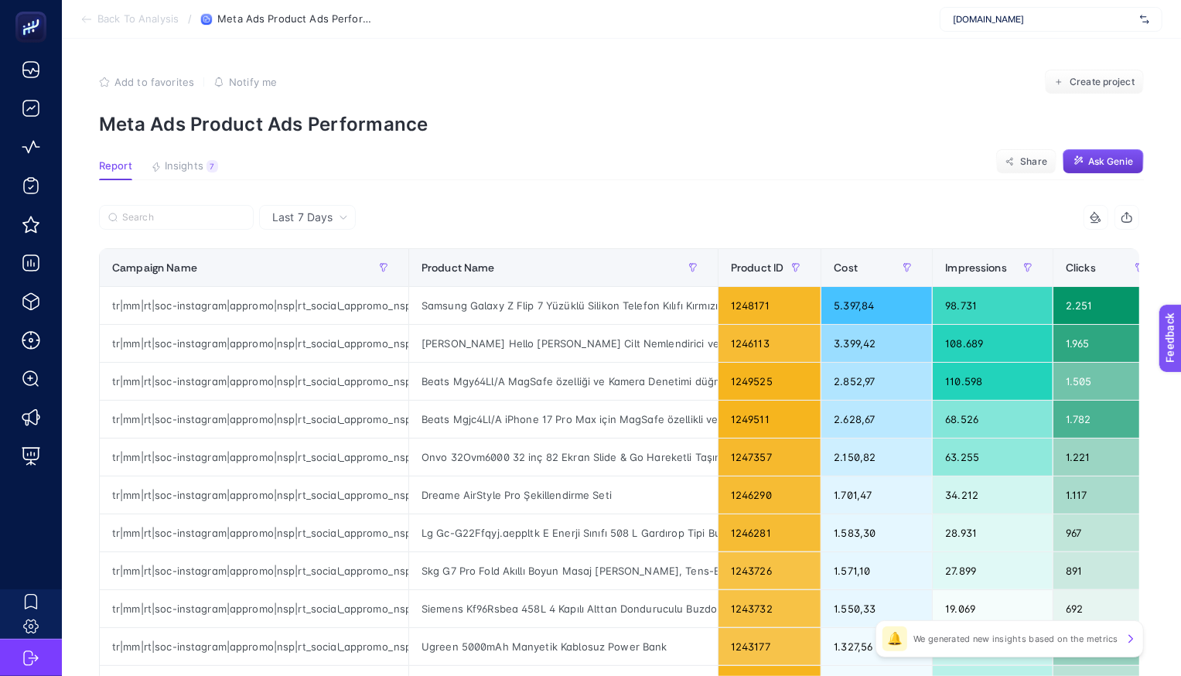
click at [1030, 15] on span "[DOMAIN_NAME]" at bounding box center [1043, 19] width 181 height 12
type input "ikea"
click at [968, 50] on span "IKEA" at bounding box center [962, 51] width 19 height 12
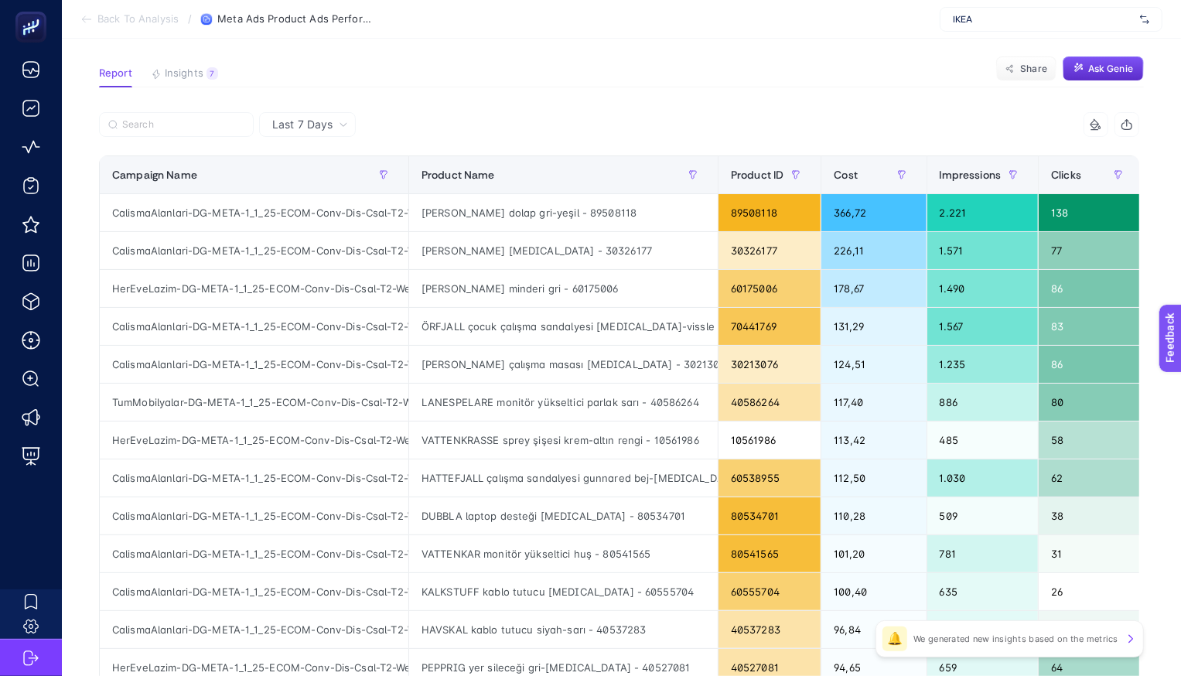
scroll to position [77, 0]
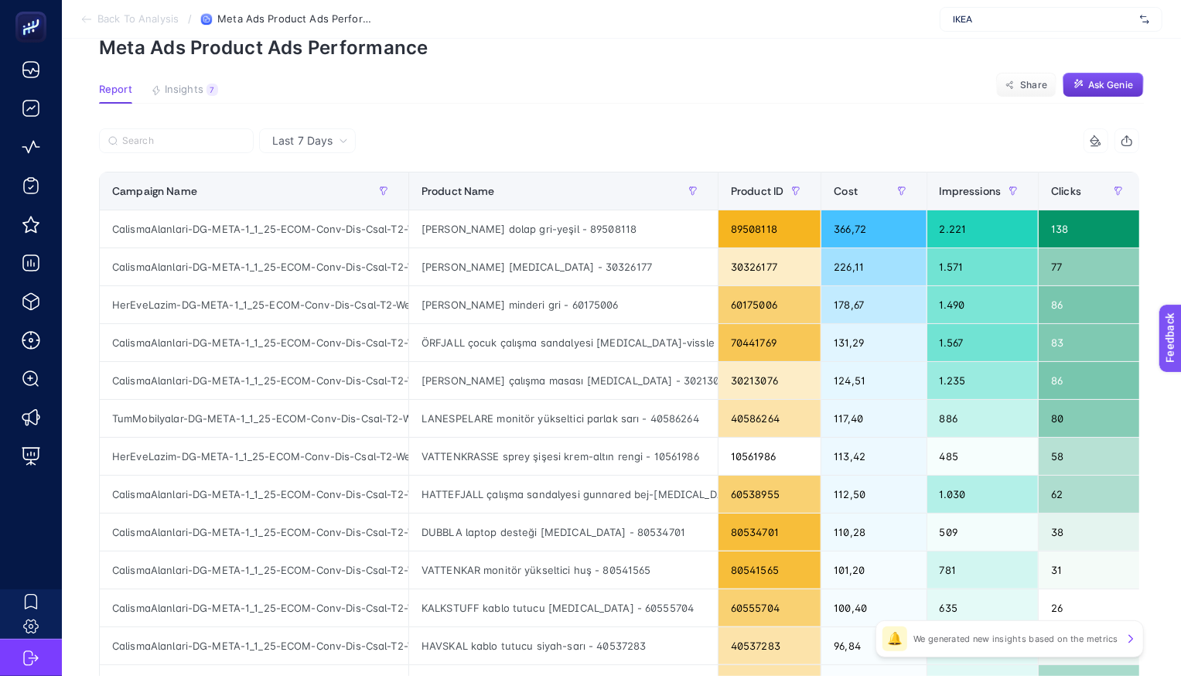
click at [1087, 94] on button "Ask Genie" at bounding box center [1102, 85] width 81 height 25
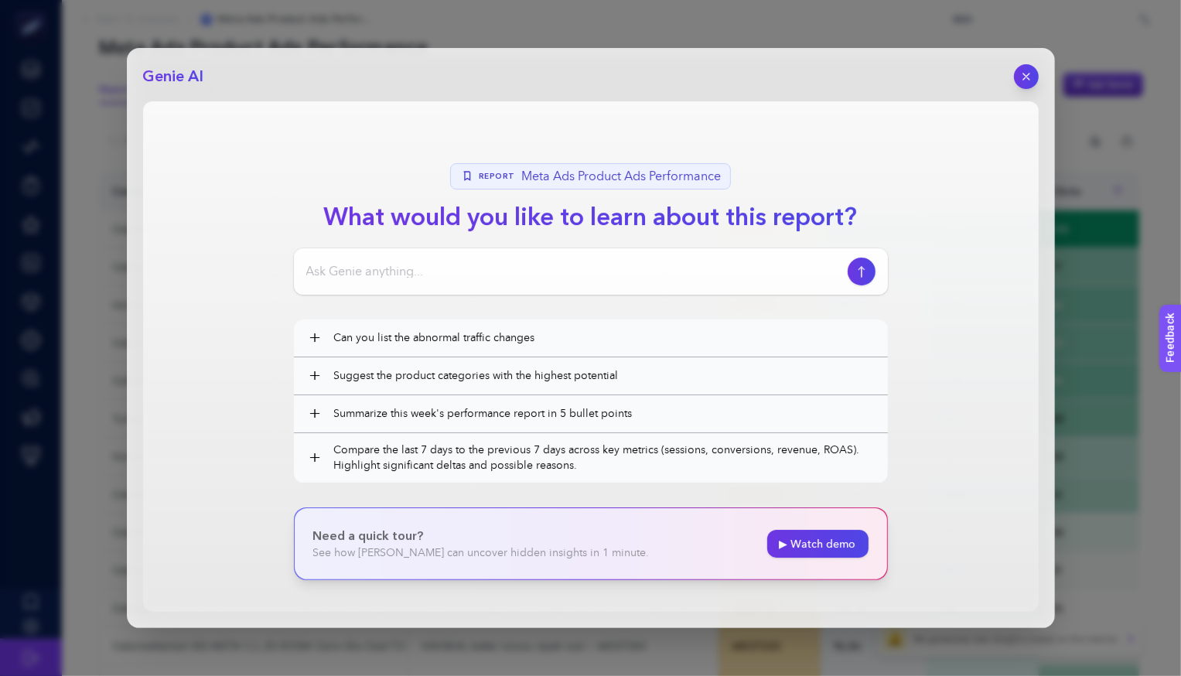
click at [612, 269] on input at bounding box center [573, 271] width 535 height 19
type input "costu en yüksek ür"
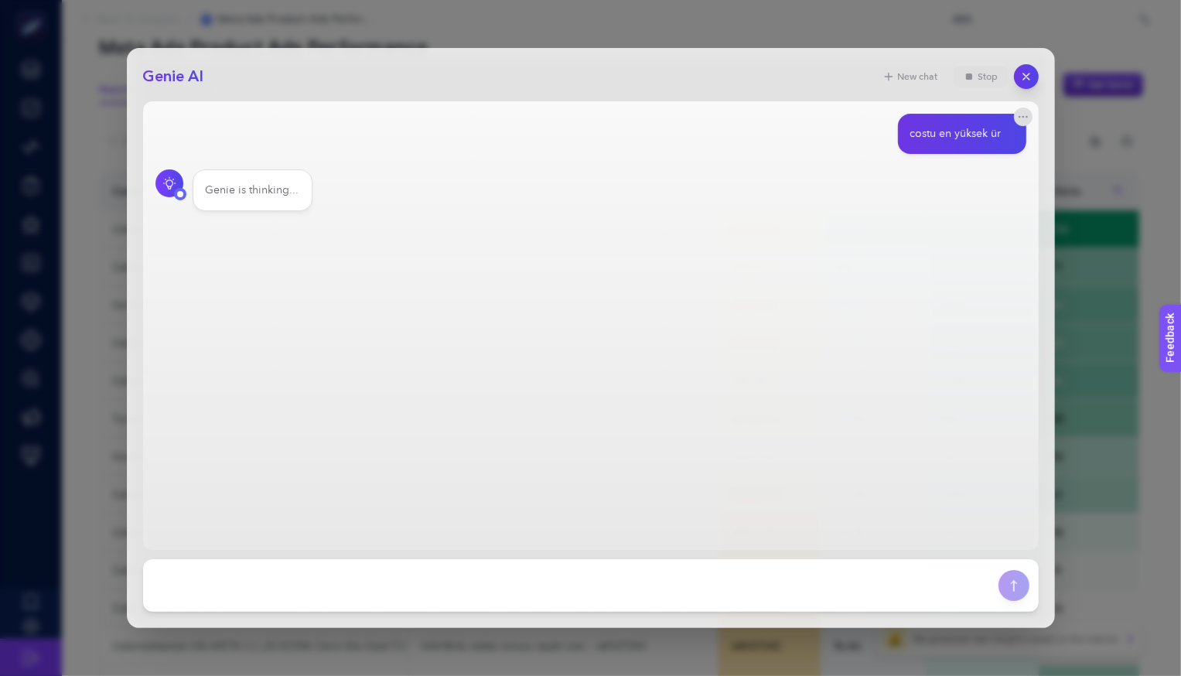
click at [994, 85] on button "Stop" at bounding box center [980, 77] width 54 height 22
drag, startPoint x: 423, startPoint y: 601, endPoint x: 438, endPoint y: 601, distance: 14.7
click at [424, 601] on textarea at bounding box center [570, 585] width 837 height 34
type textarea "costu en yüksek ürün hangisidir"
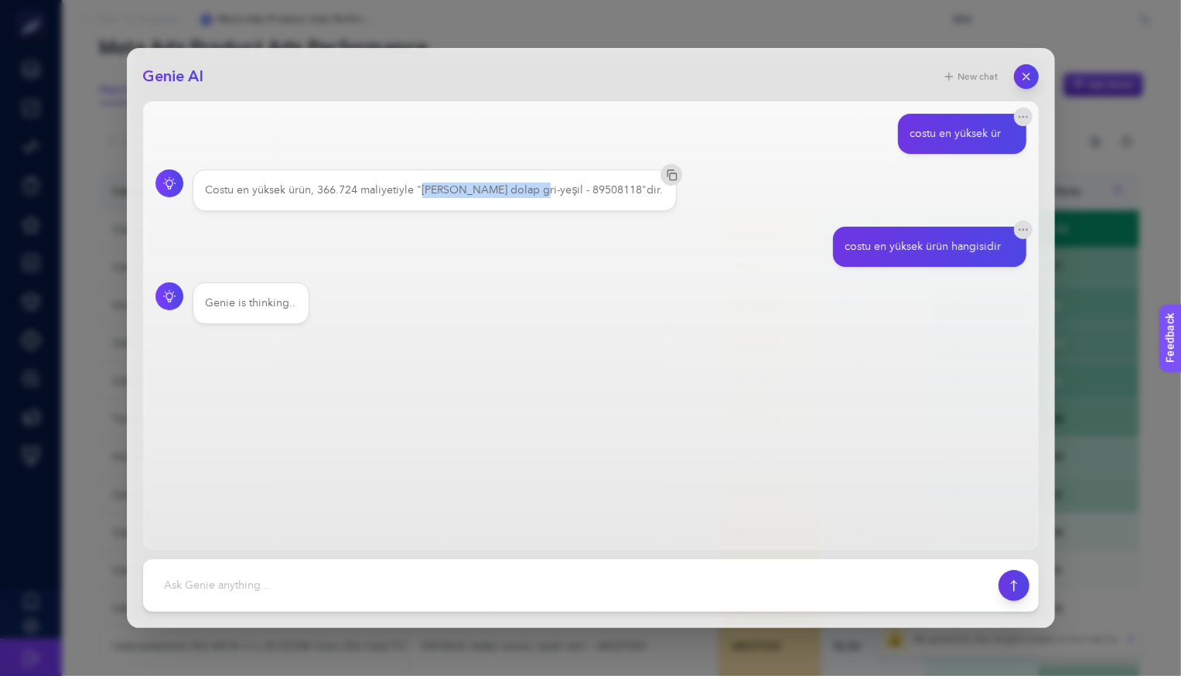
drag, startPoint x: 417, startPoint y: 189, endPoint x: 526, endPoint y: 186, distance: 109.1
click at [525, 186] on div "Costu en yüksek ürün, 366.724 maliyetiyle "[PERSON_NAME] dolap gri-yeşil - 8950…" at bounding box center [435, 189] width 458 height 15
click at [578, 187] on div "Costu en yüksek ürün, 366.724 maliyetiyle "[PERSON_NAME] dolap gri-yeşil - 8950…" at bounding box center [435, 189] width 458 height 15
drag, startPoint x: 419, startPoint y: 190, endPoint x: 553, endPoint y: 193, distance: 133.8
click at [553, 193] on div "Costu en yüksek ürün, 366.724 maliyetiyle "[PERSON_NAME] dolap gri-yeşil - 8950…" at bounding box center [435, 189] width 458 height 15
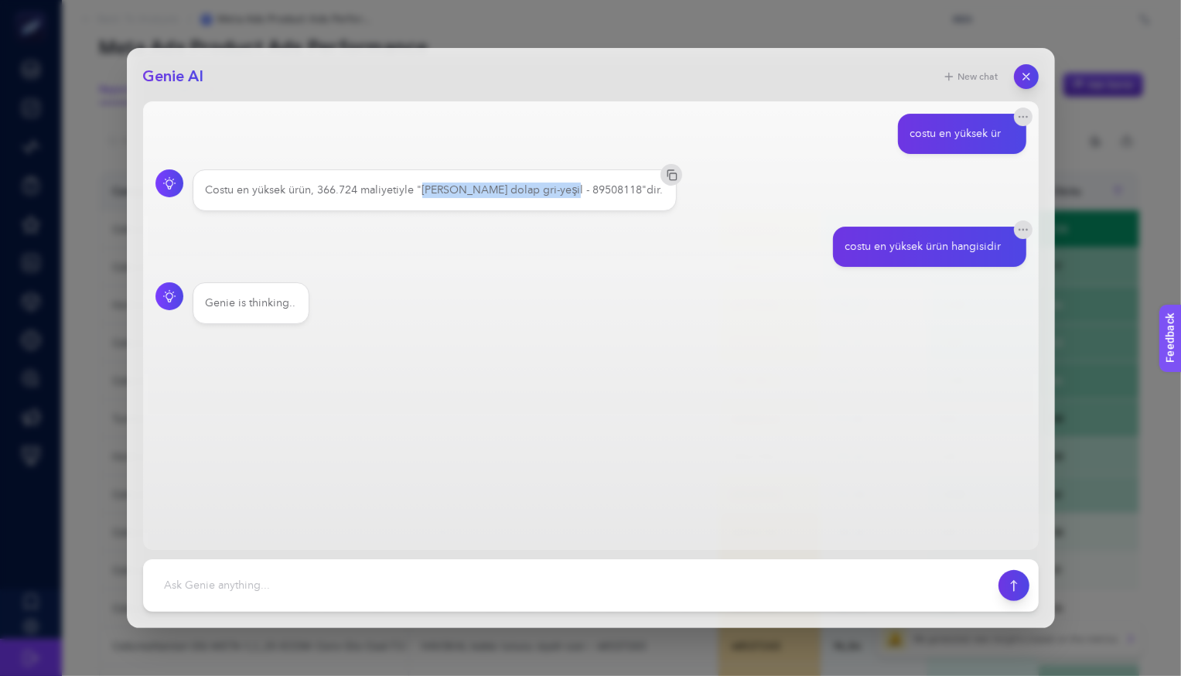
copy div "[PERSON_NAME] dolap gri-yeşil"
click at [1029, 70] on button "button" at bounding box center [1026, 76] width 26 height 26
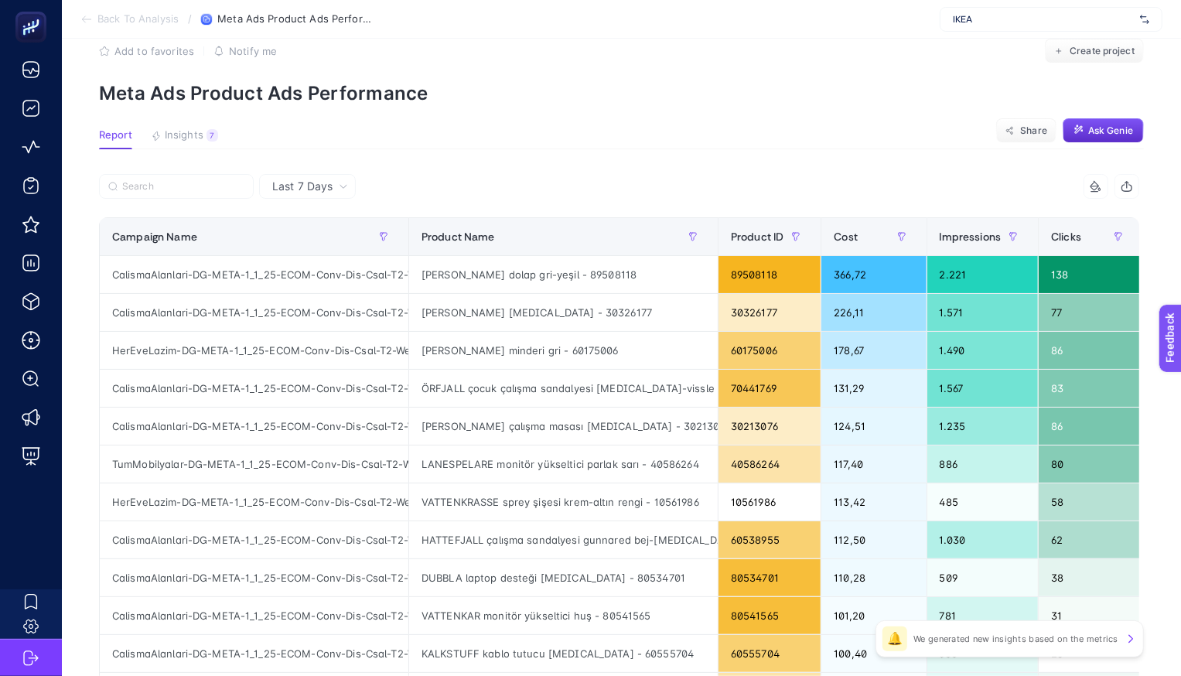
scroll to position [29, 0]
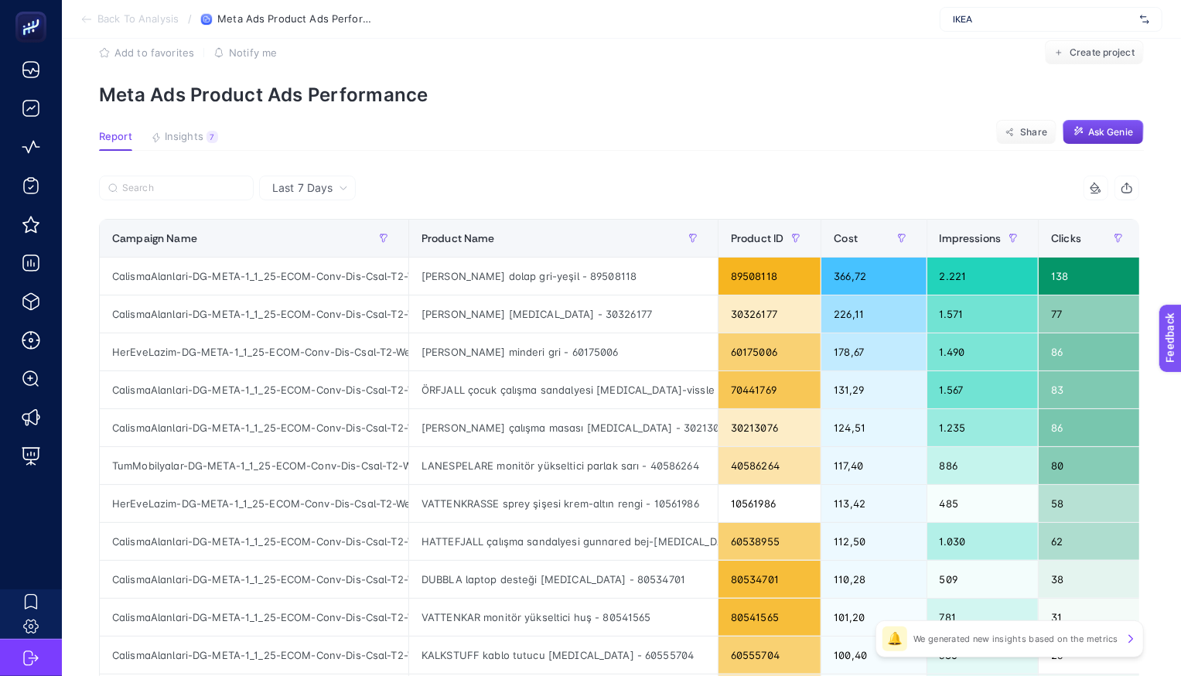
click at [1105, 140] on button "Ask Genie" at bounding box center [1102, 132] width 81 height 25
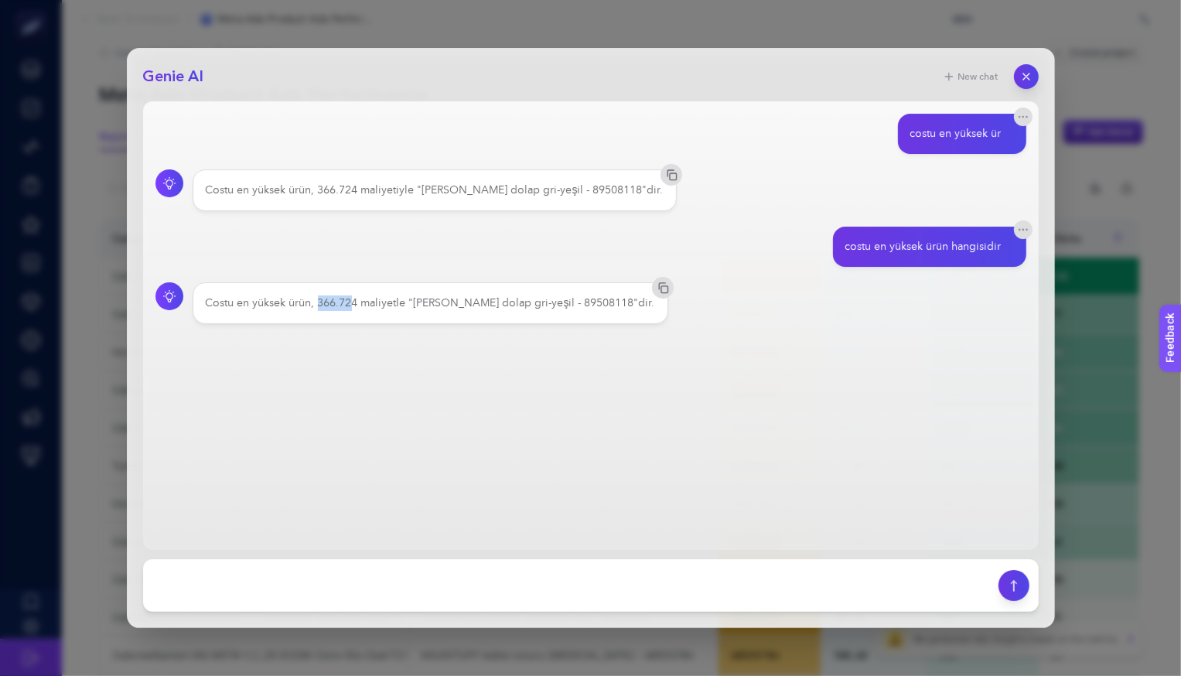
drag, startPoint x: 319, startPoint y: 307, endPoint x: 347, endPoint y: 307, distance: 28.6
click at [347, 307] on div "Costu en yüksek ürün, 366.724 maliyetle "[PERSON_NAME] dolap gri-yeşil - 895081…" at bounding box center [430, 302] width 449 height 15
click at [1021, 75] on icon "button" at bounding box center [1025, 76] width 13 height 13
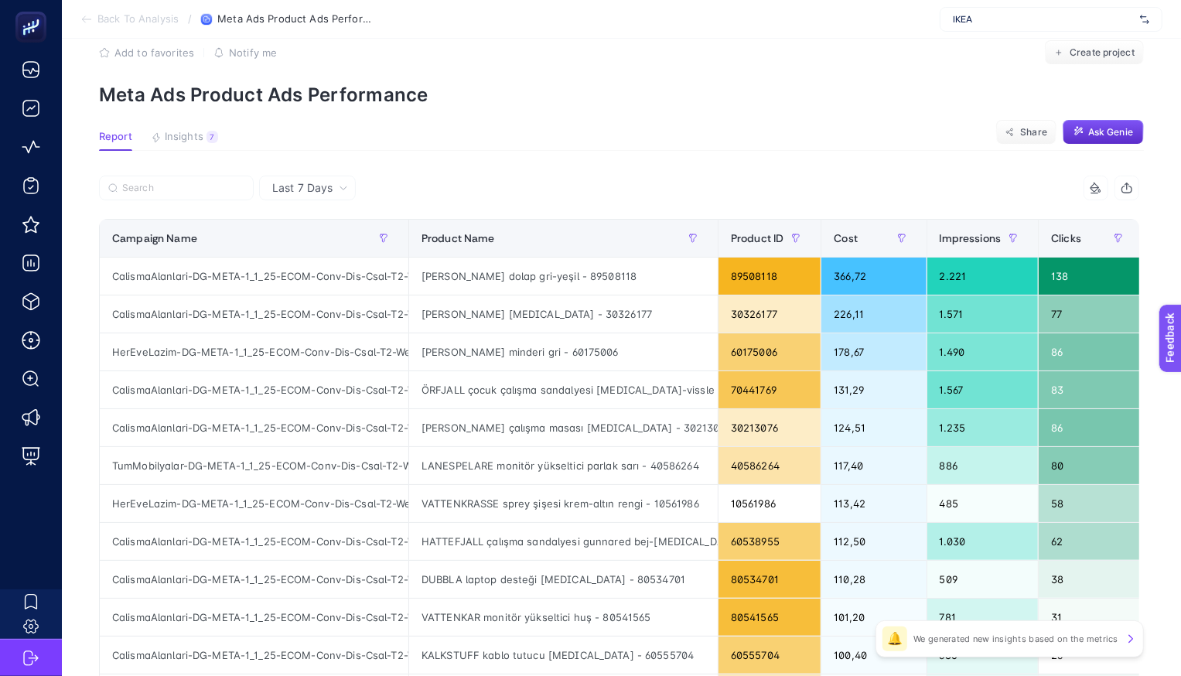
click at [1021, 151] on article "Add to favorites false Notify me Create project Meta Ads Product Ads Performanc…" at bounding box center [621, 613] width 1119 height 1209
